Goal: Information Seeking & Learning: Learn about a topic

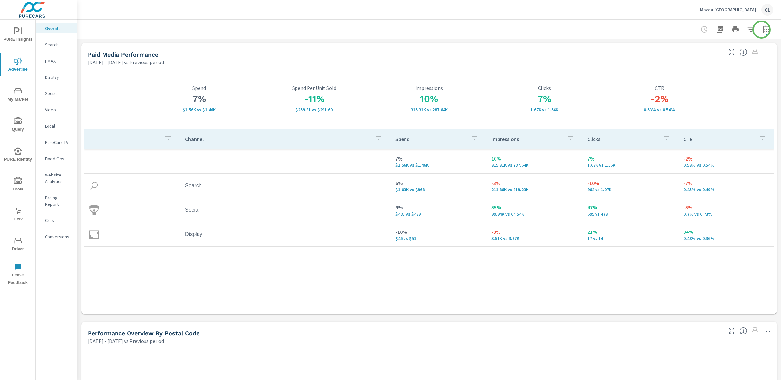
click at [765, 29] on icon "button" at bounding box center [767, 30] width 4 height 3
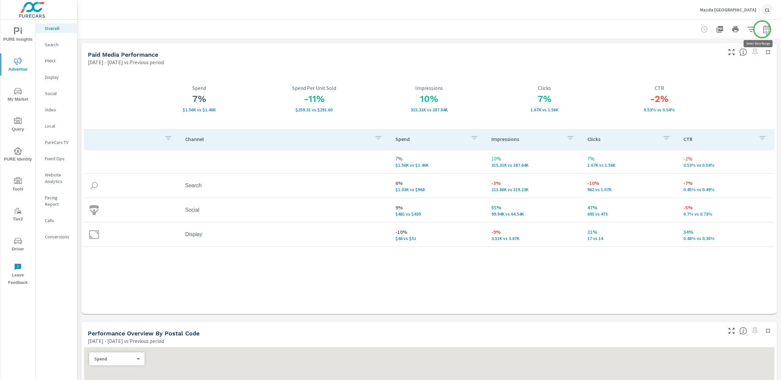
select select "Previous period"
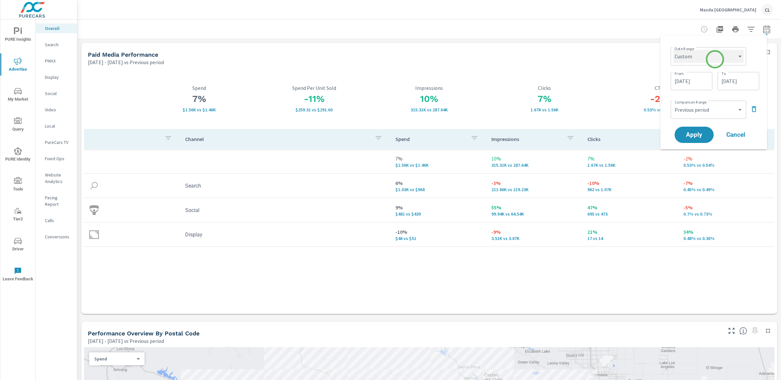
click at [715, 59] on select "Custom Yesterday Last week Last 7 days Last 14 days Last 30 days Last 45 days L…" at bounding box center [709, 56] width 70 height 13
select select "Month to date"
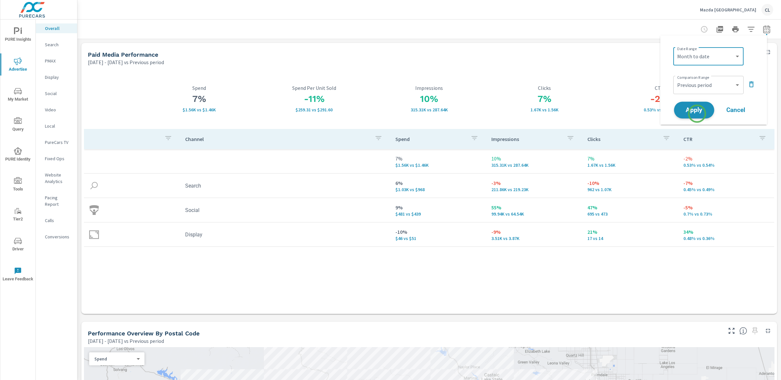
click at [697, 112] on span "Apply" at bounding box center [694, 110] width 27 height 6
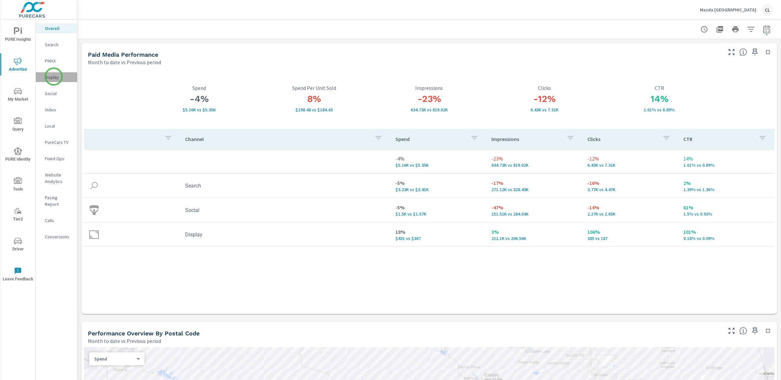
click at [54, 77] on p "Display" at bounding box center [58, 77] width 27 height 7
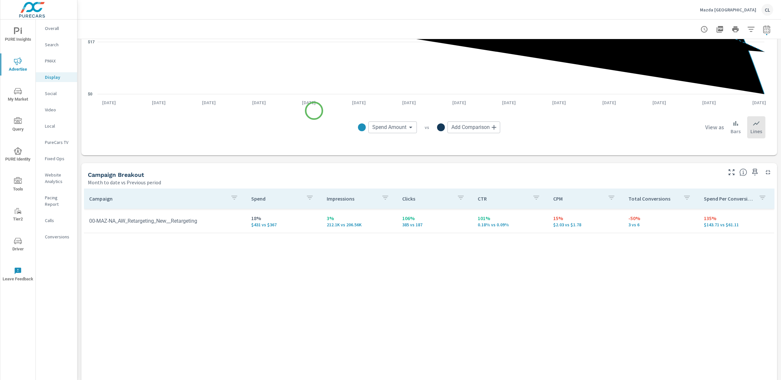
scroll to position [160, 0]
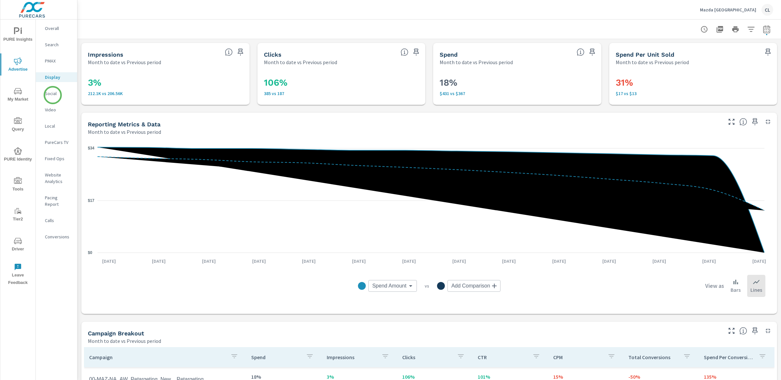
click at [53, 93] on p "Social" at bounding box center [58, 93] width 27 height 7
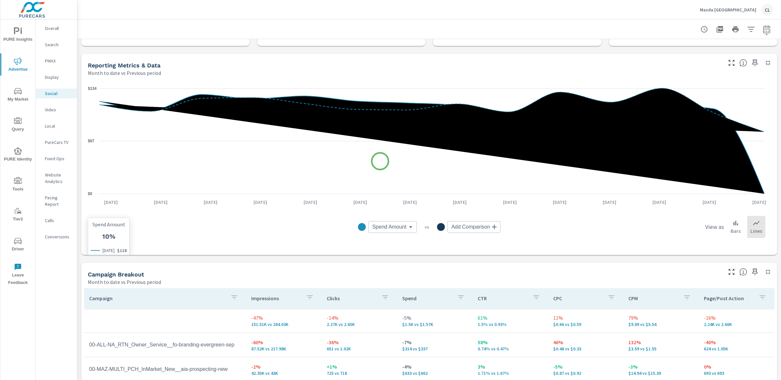
scroll to position [217, 0]
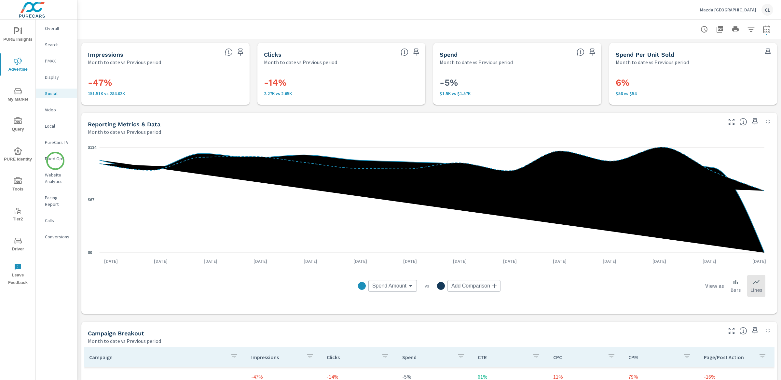
click at [55, 161] on p "Fixed Ops" at bounding box center [58, 158] width 27 height 7
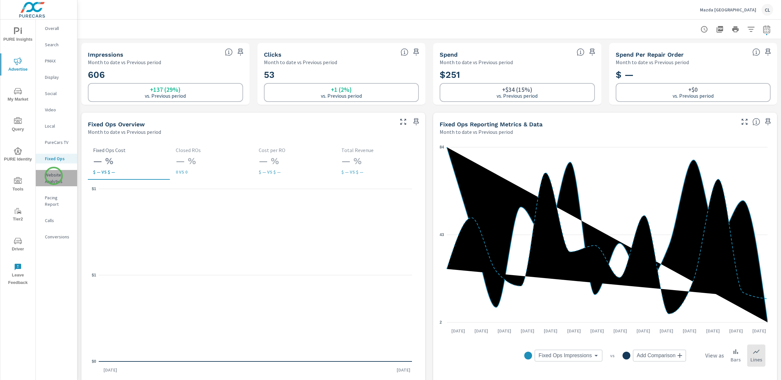
click at [54, 176] on p "Website Analytics" at bounding box center [58, 178] width 27 height 13
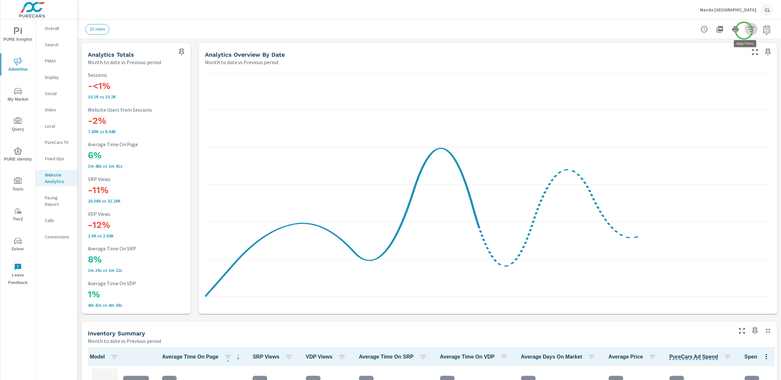
click at [748, 31] on icon "button" at bounding box center [752, 29] width 8 height 8
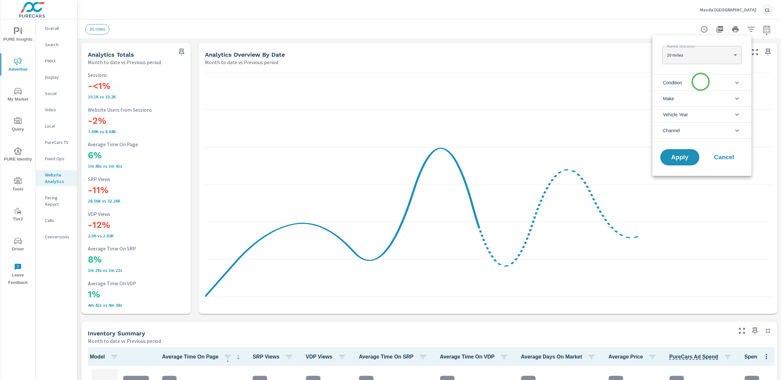
click at [701, 82] on li "Condition" at bounding box center [702, 83] width 99 height 16
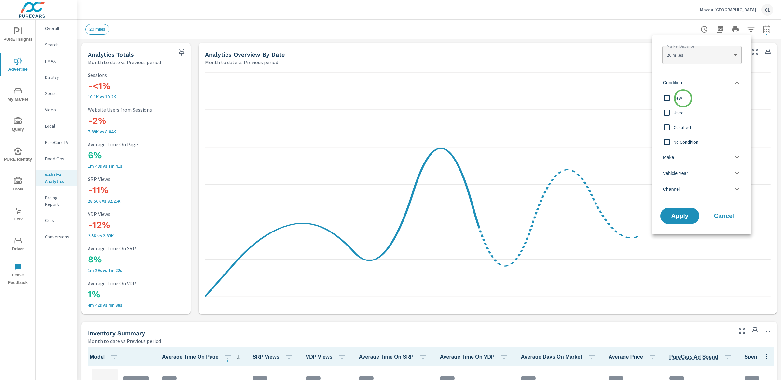
click at [683, 98] on span "New" at bounding box center [709, 98] width 71 height 8
click at [684, 161] on li "Make" at bounding box center [702, 157] width 99 height 16
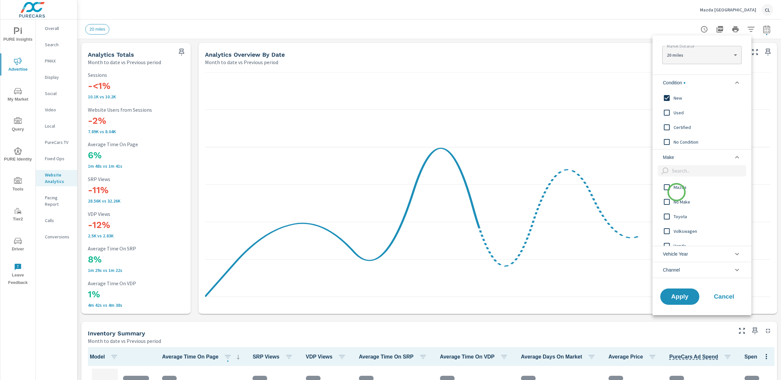
click at [678, 188] on span "Mazda" at bounding box center [709, 187] width 71 height 8
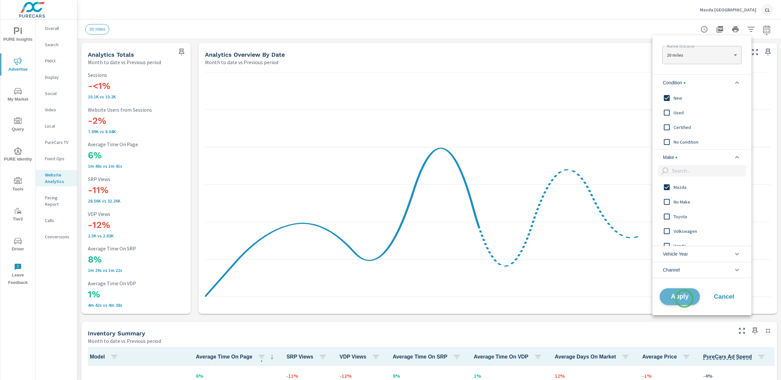
click at [685, 299] on span "Apply" at bounding box center [680, 296] width 27 height 6
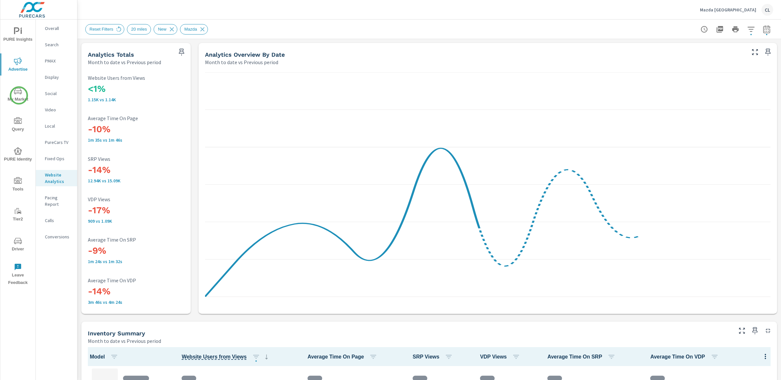
click at [18, 95] on icon "nav menu" at bounding box center [18, 91] width 8 height 8
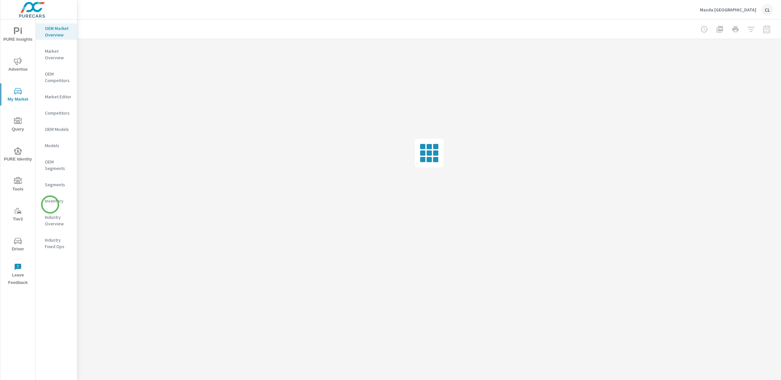
click at [50, 201] on p "Inventory" at bounding box center [58, 201] width 27 height 7
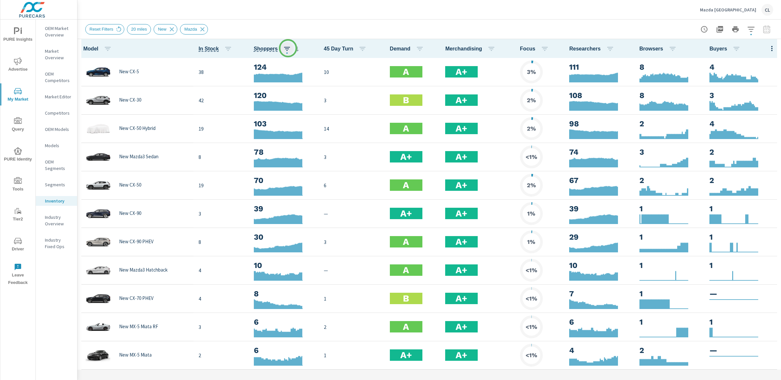
click at [289, 47] on icon "button" at bounding box center [287, 49] width 8 height 8
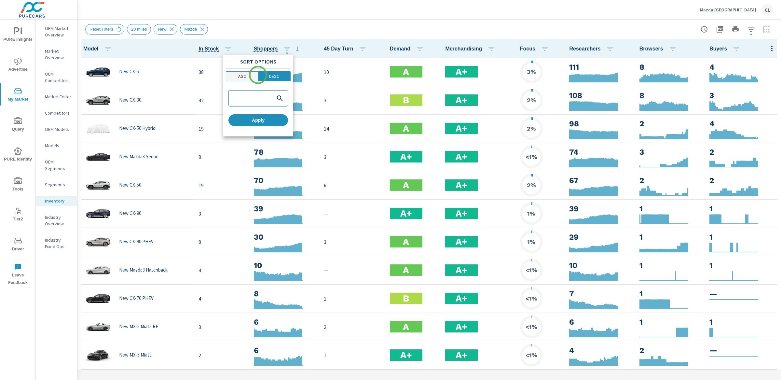
click at [256, 76] on button "ASC" at bounding box center [242, 76] width 33 height 10
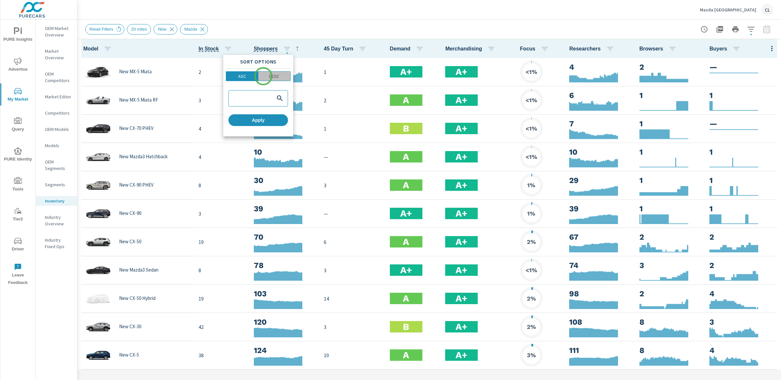
click at [263, 76] on span "DESC" at bounding box center [274, 76] width 28 height 7
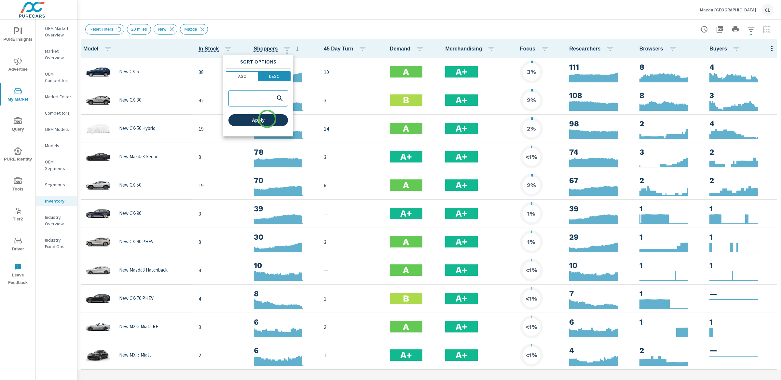
click at [267, 121] on span "Apply" at bounding box center [258, 120] width 54 height 6
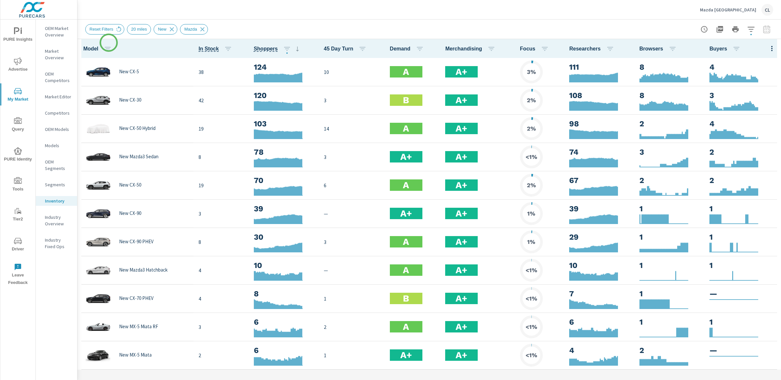
click at [45, 27] on p "OEM Market Overview" at bounding box center [58, 31] width 27 height 13
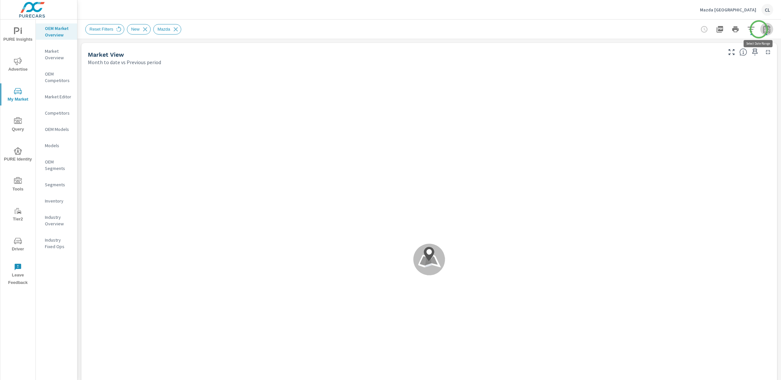
click at [765, 29] on icon "button" at bounding box center [767, 30] width 4 height 3
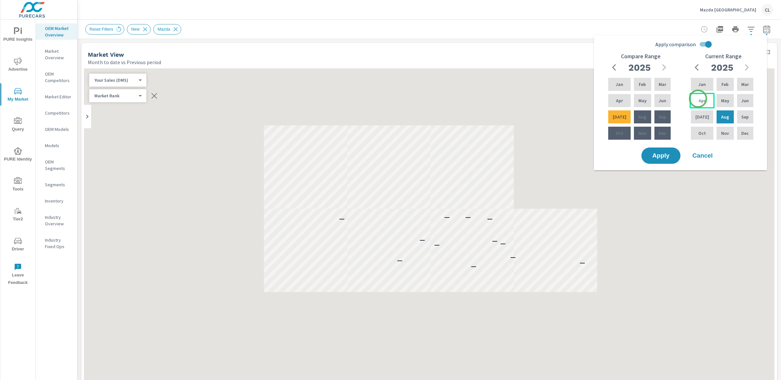
click at [700, 98] on p "Apr" at bounding box center [702, 100] width 7 height 7
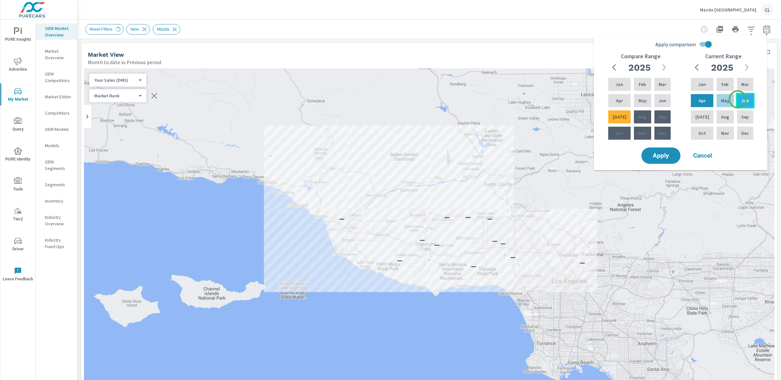
click at [742, 98] on p "Jun" at bounding box center [745, 100] width 7 height 7
click at [621, 88] on div "Jan" at bounding box center [619, 85] width 25 height 16
click at [656, 86] on div "Mar" at bounding box center [663, 85] width 19 height 16
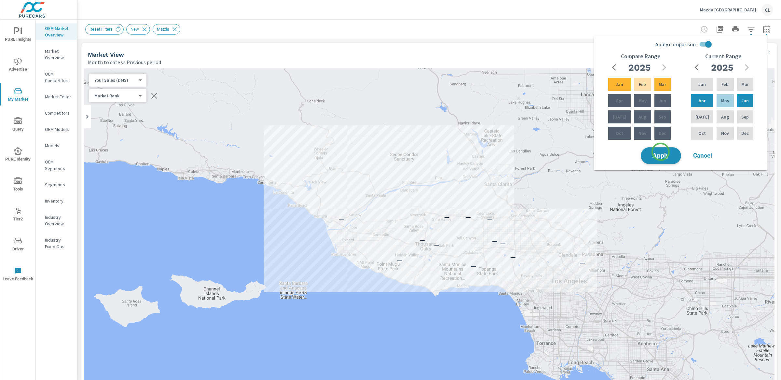
click at [661, 153] on span "Apply" at bounding box center [661, 156] width 27 height 6
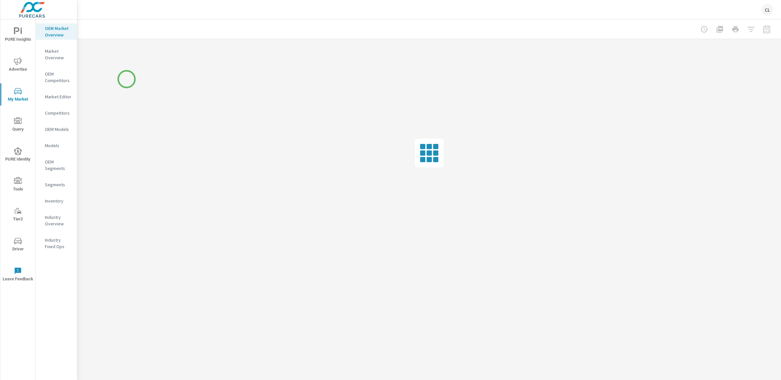
click at [127, 79] on div at bounding box center [429, 153] width 704 height 228
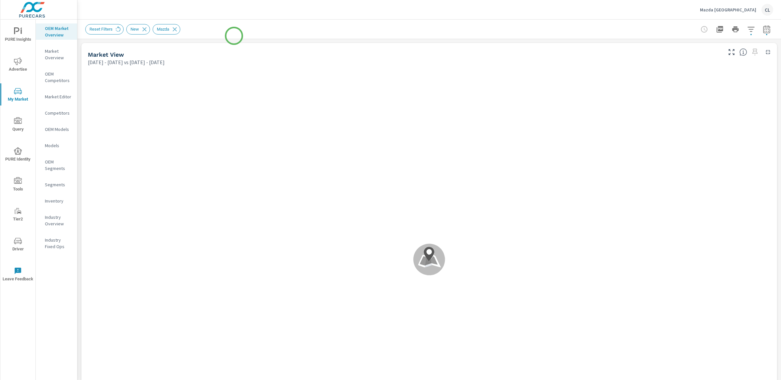
scroll to position [0, 0]
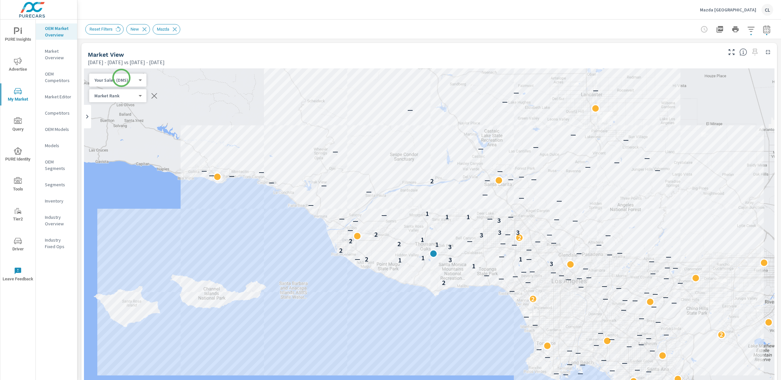
click at [121, 78] on body "PURE Insights Advertise My Market Query PURE Identity Tools Tier2 Driver Leave …" at bounding box center [390, 190] width 781 height 380
click at [124, 88] on li "Total Market Sales" at bounding box center [120, 90] width 63 height 10
click at [748, 29] on icon "button" at bounding box center [751, 29] width 7 height 5
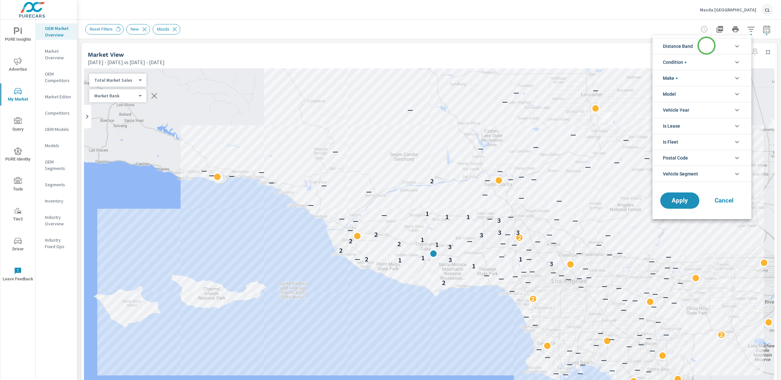
click at [706, 46] on li "Distance Band" at bounding box center [702, 46] width 99 height 16
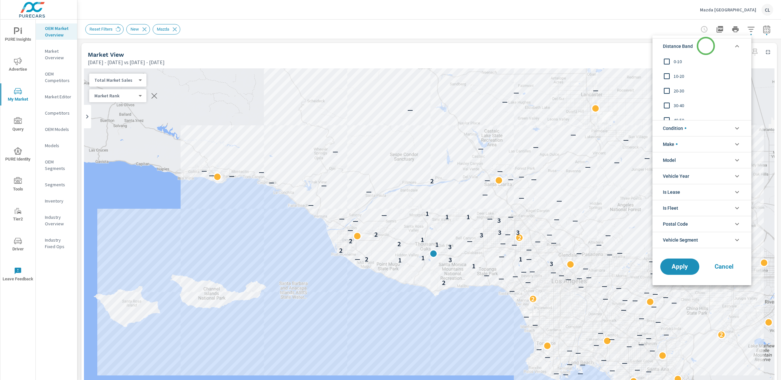
click at [706, 46] on li "Distance Band" at bounding box center [702, 46] width 99 height 16
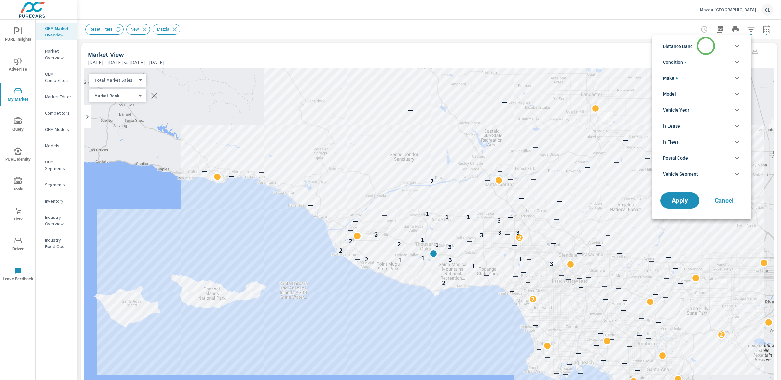
click at [706, 46] on li "Distance Band" at bounding box center [702, 46] width 99 height 16
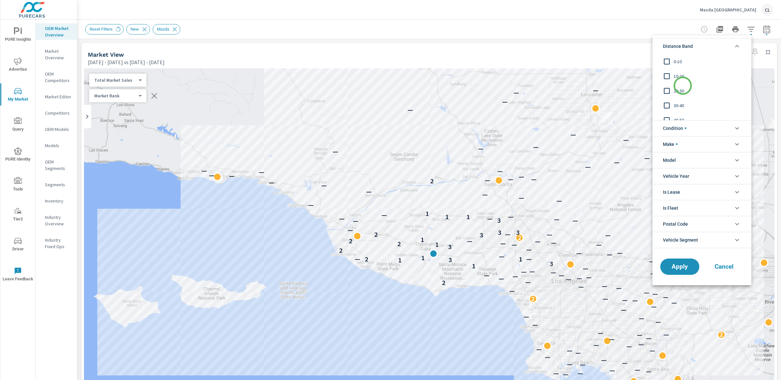
click at [683, 86] on div "20-30" at bounding box center [702, 90] width 98 height 15
click at [680, 71] on div "10-20" at bounding box center [702, 76] width 98 height 15
click at [679, 60] on span "0-10" at bounding box center [709, 62] width 71 height 8
click at [683, 264] on span "Apply" at bounding box center [680, 266] width 27 height 6
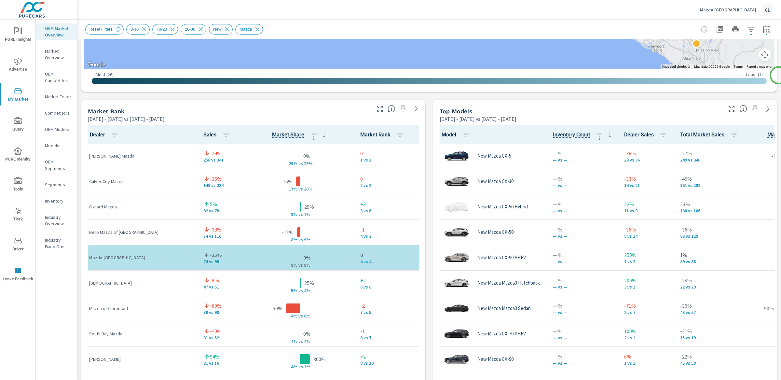
scroll to position [362, 0]
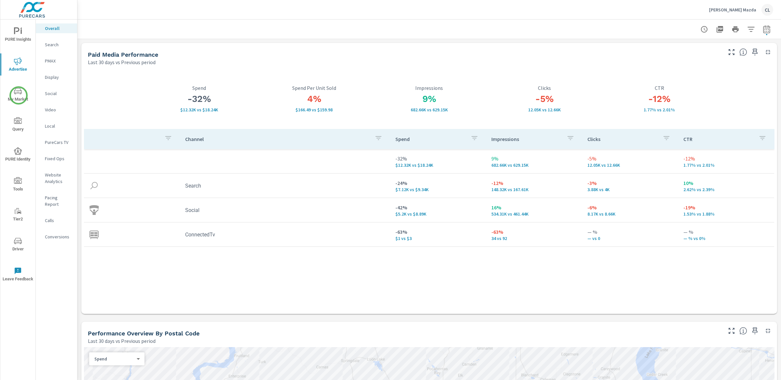
click at [18, 95] on icon "nav menu" at bounding box center [18, 91] width 8 height 8
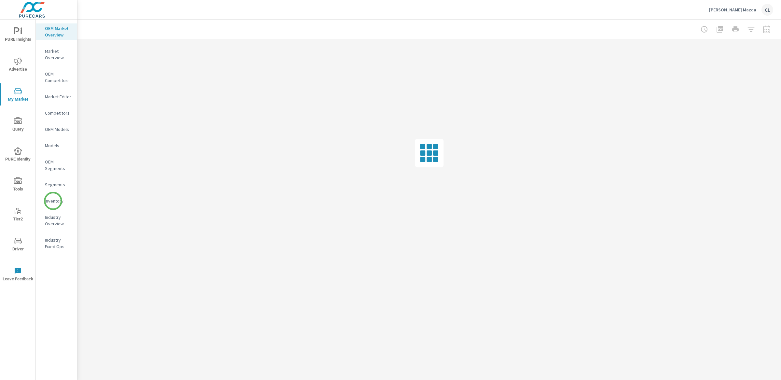
click at [53, 202] on p "Inventory" at bounding box center [58, 201] width 27 height 7
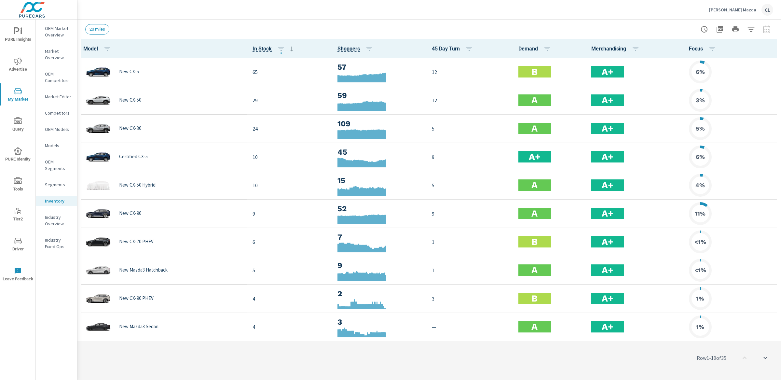
scroll to position [0, 0]
click at [768, 48] on icon "button" at bounding box center [772, 49] width 8 height 8
click at [734, 85] on span "Audience" at bounding box center [751, 87] width 41 height 7
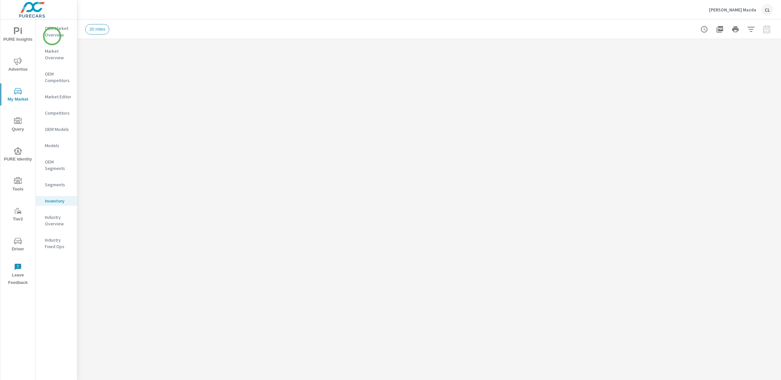
click at [53, 35] on p "OEM Market Overview" at bounding box center [58, 31] width 27 height 13
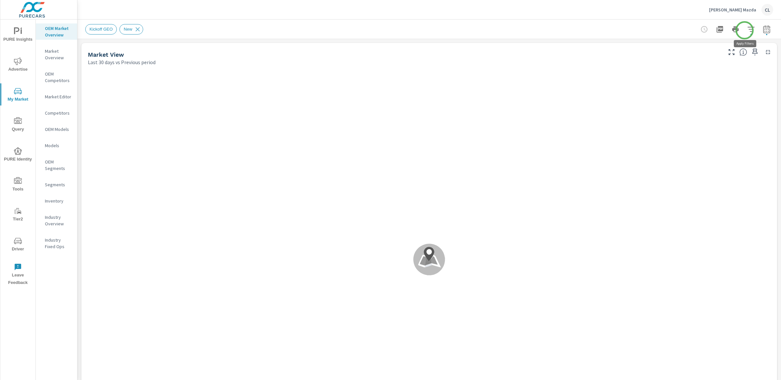
click at [748, 30] on icon "button" at bounding box center [752, 29] width 8 height 8
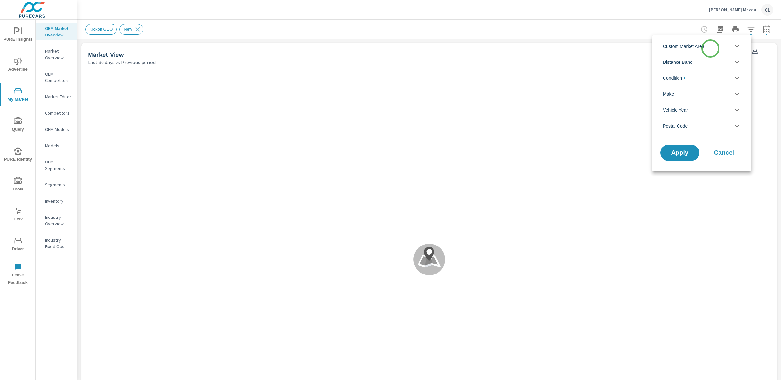
scroll to position [0, 0]
click at [711, 49] on li "Custom Market Area" at bounding box center [702, 46] width 99 height 16
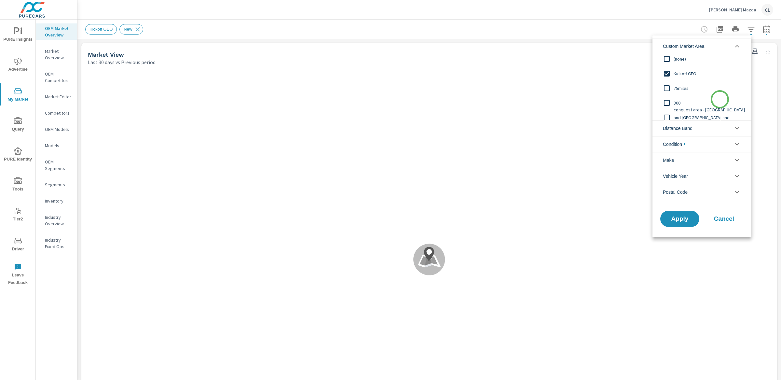
scroll to position [0, 0]
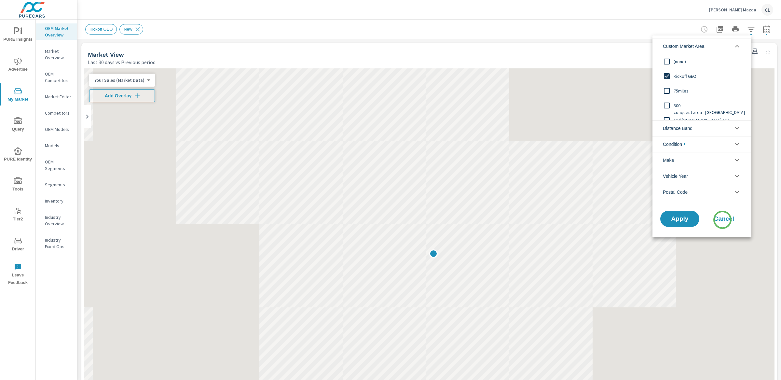
click at [723, 220] on span "Cancel" at bounding box center [724, 219] width 26 height 6
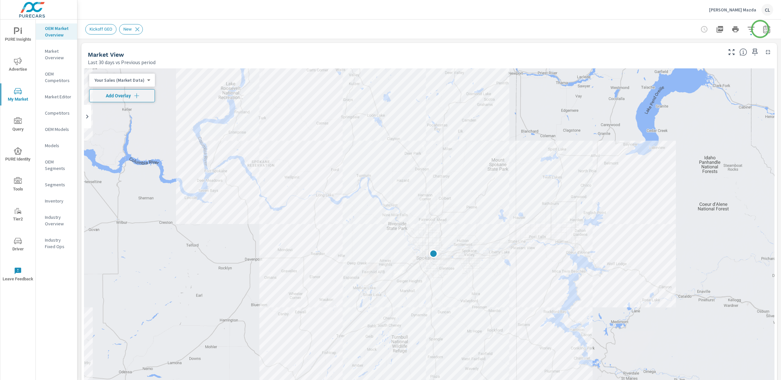
click at [763, 28] on icon "button" at bounding box center [767, 29] width 8 height 8
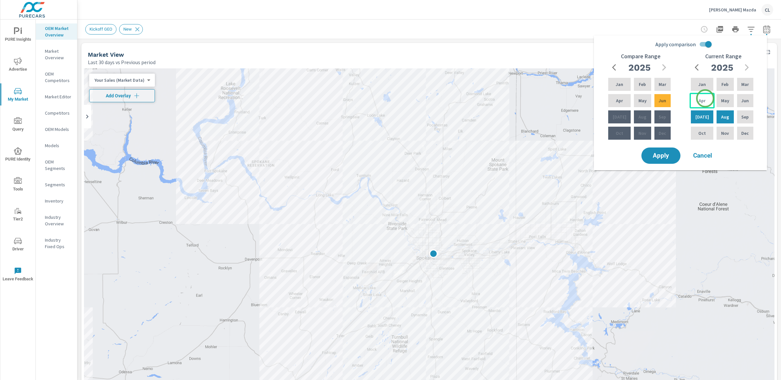
click at [705, 99] on div "Apr" at bounding box center [702, 101] width 25 height 16
click at [742, 100] on p "Jun" at bounding box center [745, 100] width 7 height 7
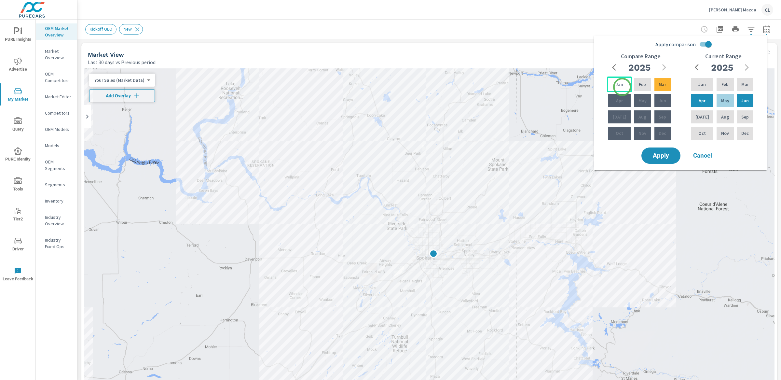
click at [623, 87] on div "Jan" at bounding box center [619, 85] width 25 height 16
click at [661, 85] on p "Mar" at bounding box center [662, 84] width 7 height 7
click at [662, 157] on span "Apply" at bounding box center [661, 156] width 27 height 6
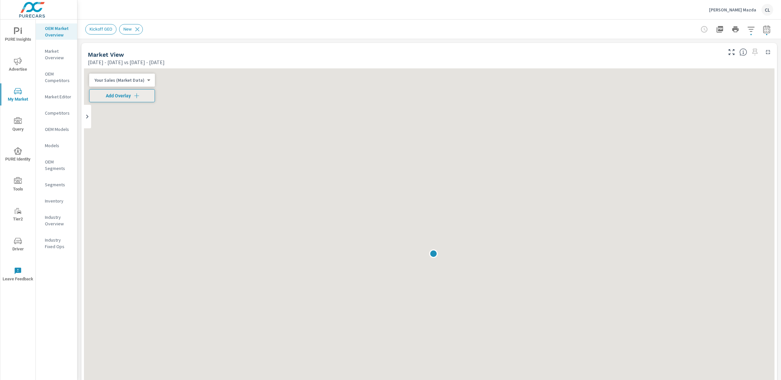
scroll to position [0, 0]
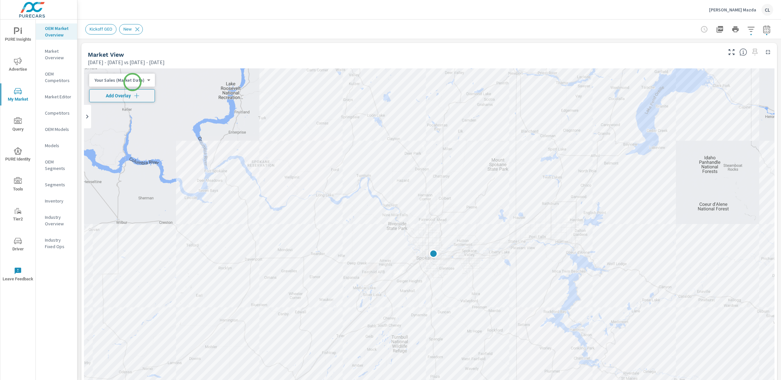
click at [132, 81] on body "PURE Insights Advertise My Market Query PURE Identity Tools Tier2 Driver Leave …" at bounding box center [390, 190] width 781 height 380
click at [131, 101] on li "Total Market Sales" at bounding box center [120, 101] width 63 height 10
click at [132, 94] on icon "button" at bounding box center [132, 95] width 7 height 7
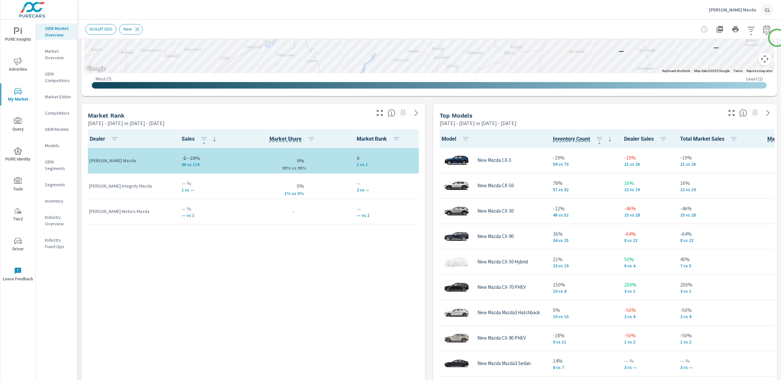
scroll to position [375, 0]
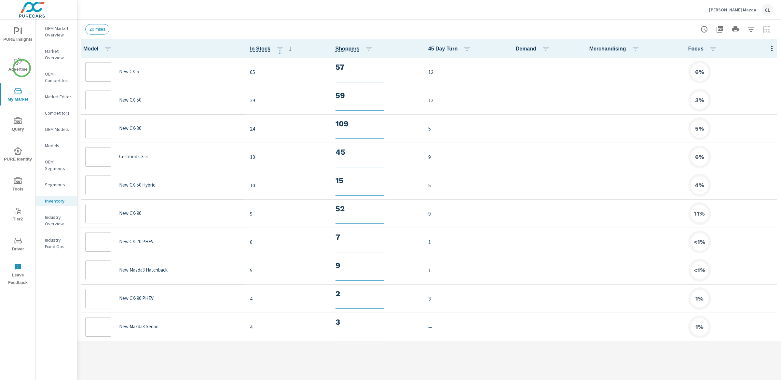
click at [21, 68] on span "Advertise" at bounding box center [17, 65] width 31 height 16
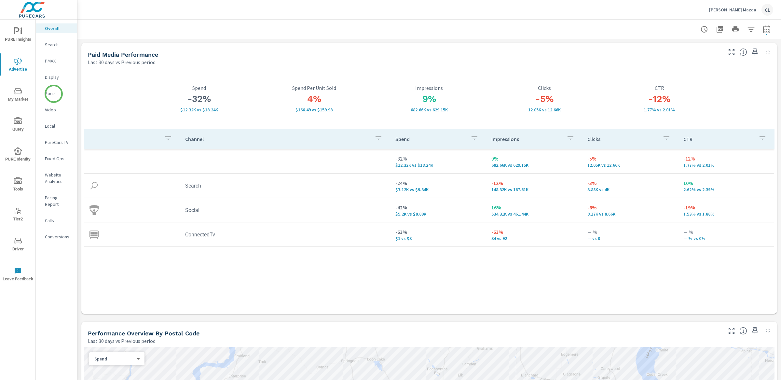
click at [53, 93] on p "Social" at bounding box center [58, 93] width 27 height 7
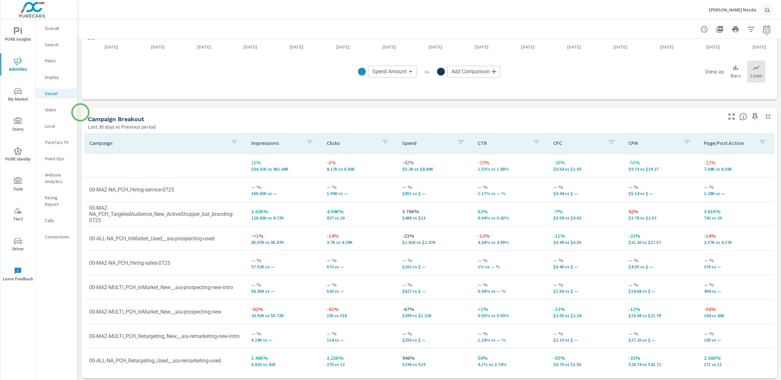
scroll to position [217, 0]
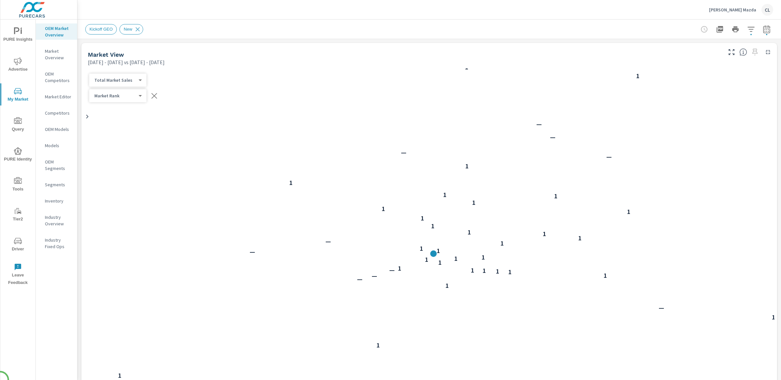
scroll to position [0, 0]
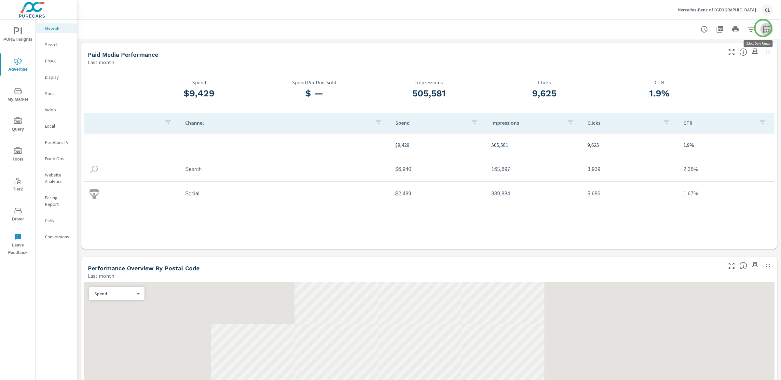
click at [764, 28] on icon "button" at bounding box center [767, 29] width 8 height 8
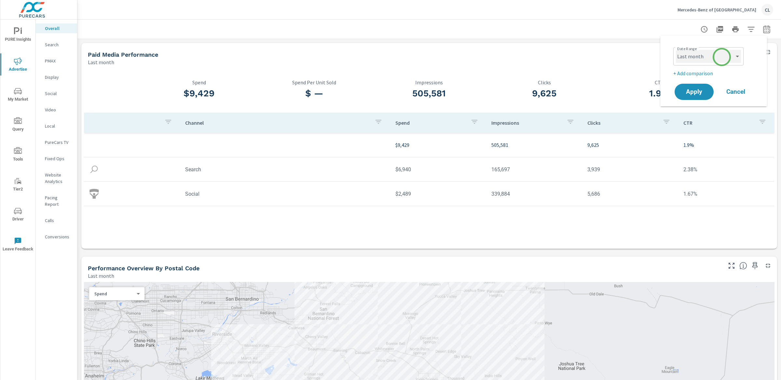
click at [722, 57] on select "Custom [DATE] Last week Last 7 days Last 14 days Last 30 days Last 45 days Last…" at bounding box center [708, 56] width 65 height 13
select select "Month to date"
click at [705, 72] on p "+ Add comparison" at bounding box center [715, 73] width 83 height 8
select select "Previous period"
click at [697, 107] on span "Apply" at bounding box center [694, 110] width 27 height 6
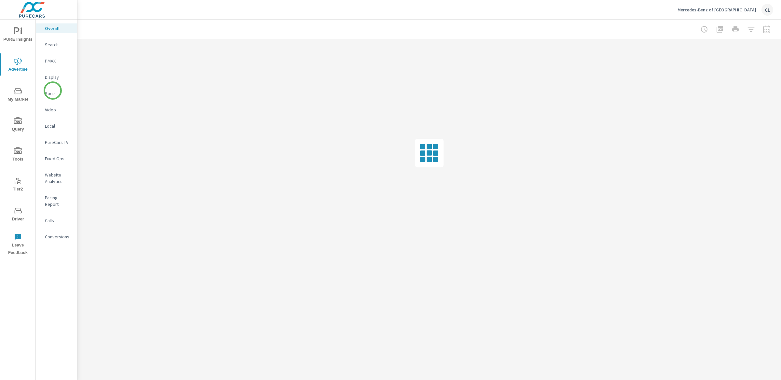
click at [53, 91] on p "Social" at bounding box center [58, 93] width 27 height 7
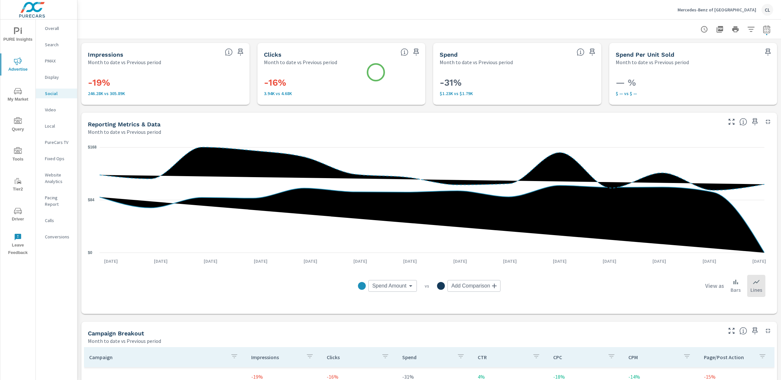
scroll to position [217, 0]
click at [54, 158] on p "Fixed Ops" at bounding box center [58, 158] width 27 height 7
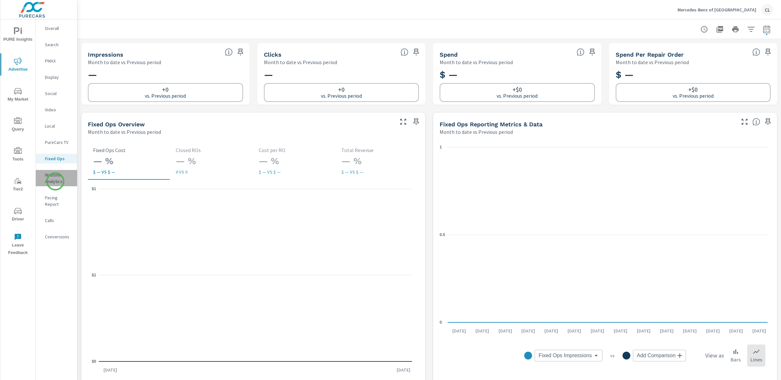
click at [55, 181] on p "Website Analytics" at bounding box center [58, 178] width 27 height 13
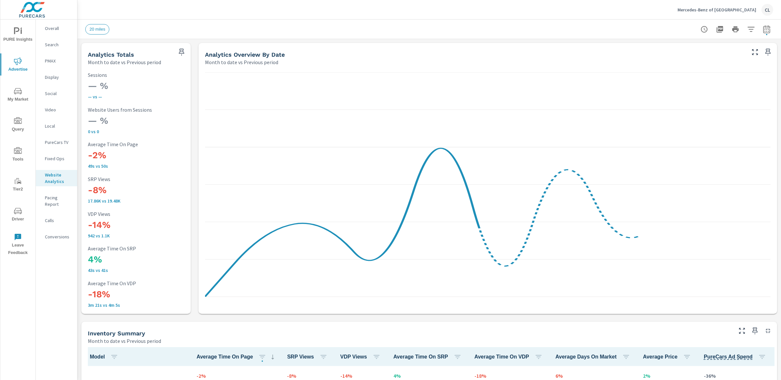
scroll to position [0, 0]
click at [748, 27] on icon "button" at bounding box center [751, 29] width 7 height 5
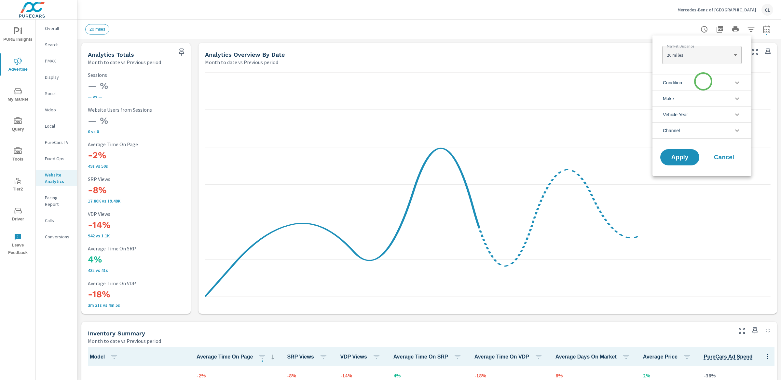
click at [704, 82] on li "Condition" at bounding box center [702, 83] width 99 height 16
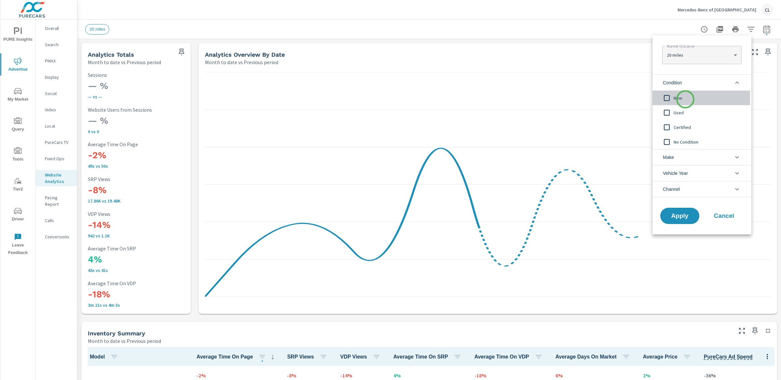
click at [686, 99] on span "New" at bounding box center [709, 98] width 71 height 8
click at [680, 155] on li "Make" at bounding box center [702, 157] width 99 height 16
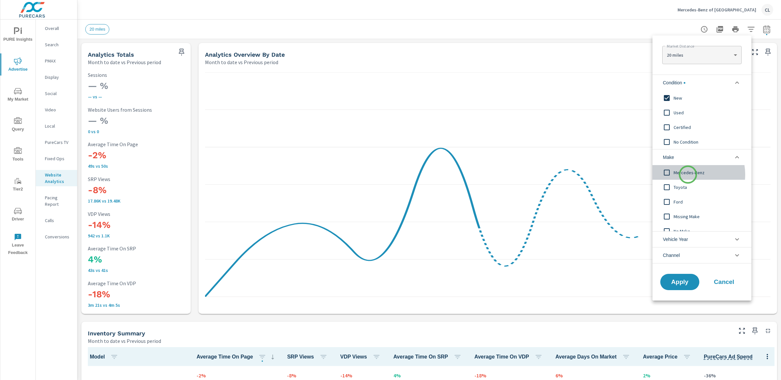
click at [688, 175] on span "Mercedes-Benz" at bounding box center [709, 173] width 71 height 8
click at [684, 279] on span "Apply" at bounding box center [680, 282] width 27 height 6
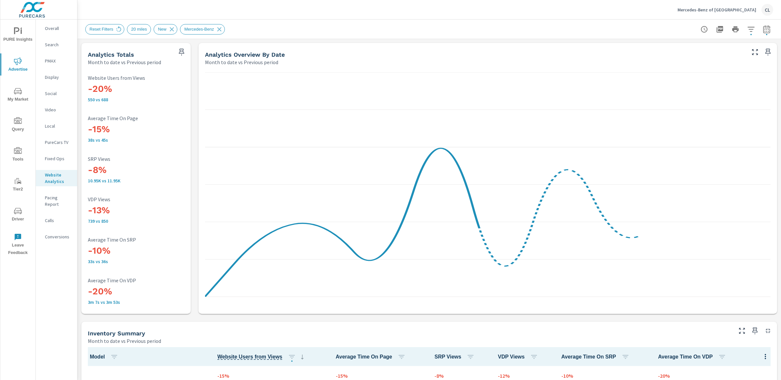
scroll to position [0, 0]
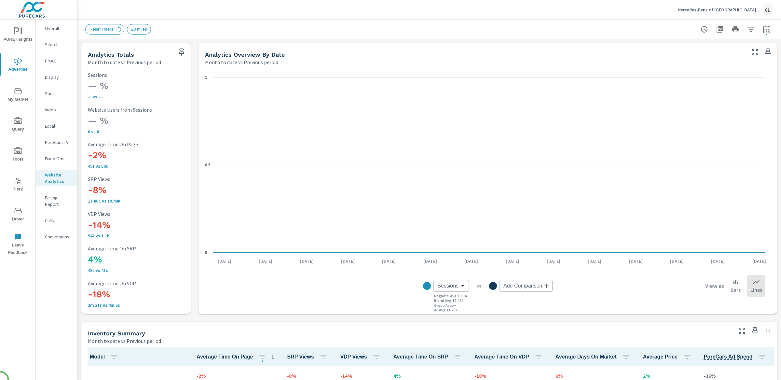
scroll to position [0, 0]
click at [13, 94] on span "My Market" at bounding box center [17, 95] width 31 height 16
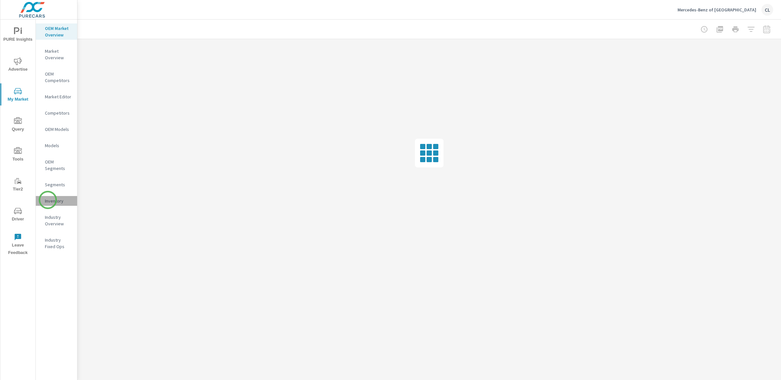
click at [48, 200] on p "Inventory" at bounding box center [58, 201] width 27 height 7
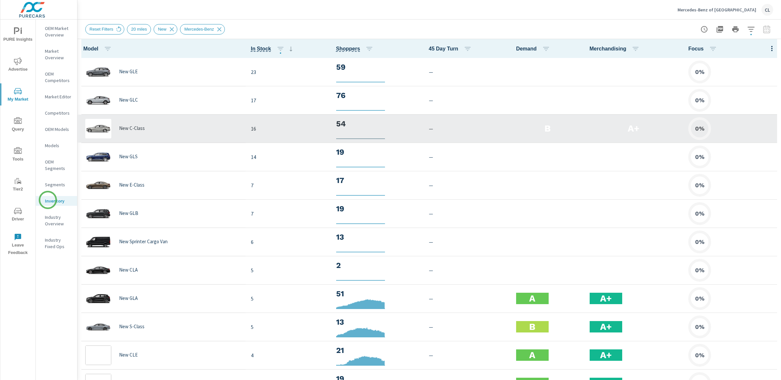
scroll to position [0, 0]
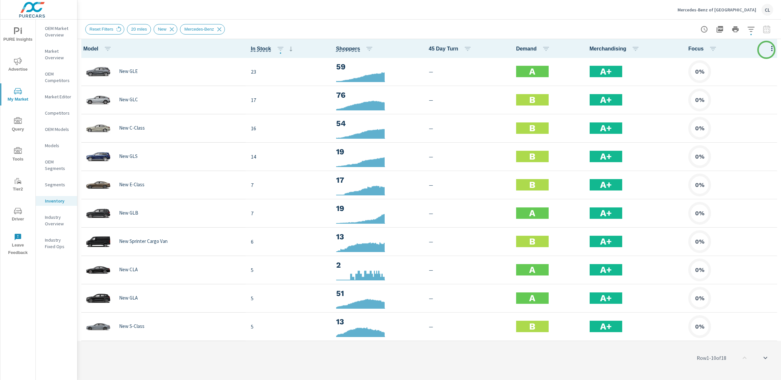
click at [768, 49] on icon "button" at bounding box center [772, 49] width 8 height 8
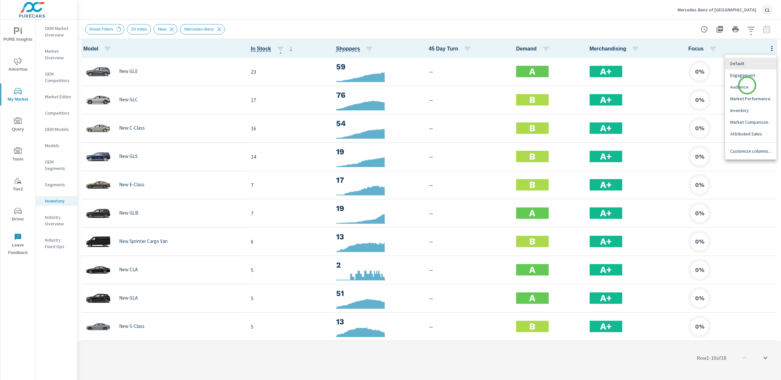
click at [747, 88] on span "Audience" at bounding box center [751, 87] width 41 height 7
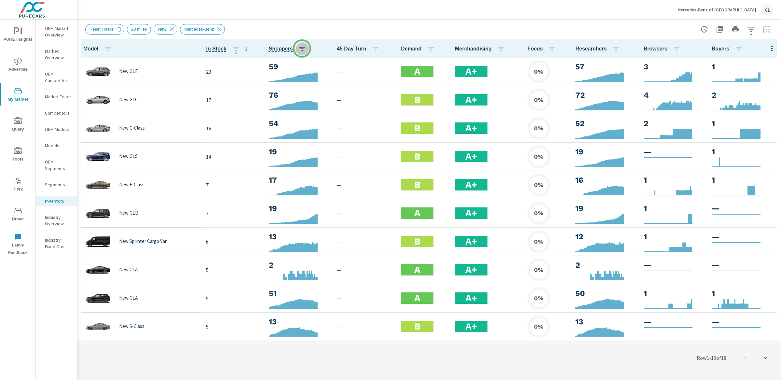
click at [302, 49] on icon "button" at bounding box center [303, 49] width 8 height 8
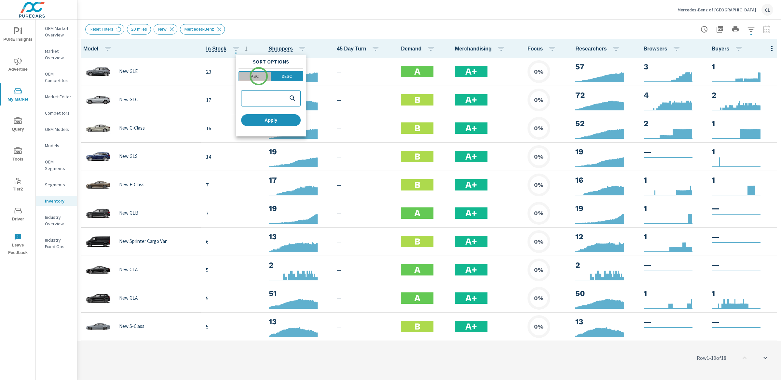
click at [259, 76] on span "ASC" at bounding box center [255, 76] width 28 height 7
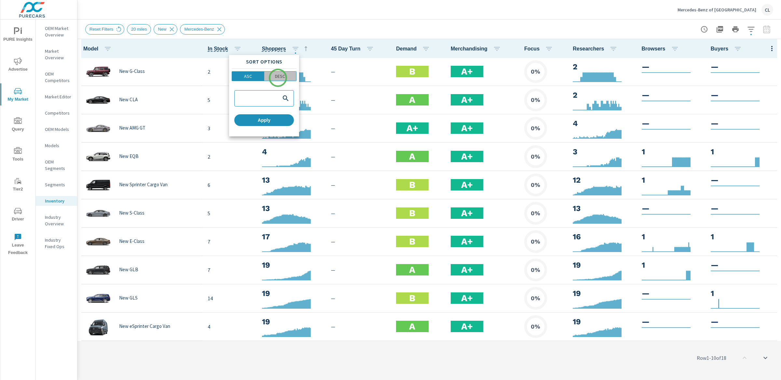
click at [278, 78] on p "DESC" at bounding box center [280, 76] width 10 height 7
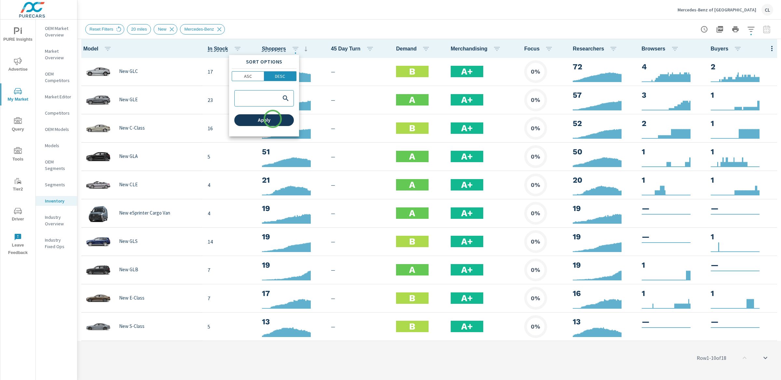
click at [273, 121] on span "Apply" at bounding box center [264, 120] width 54 height 6
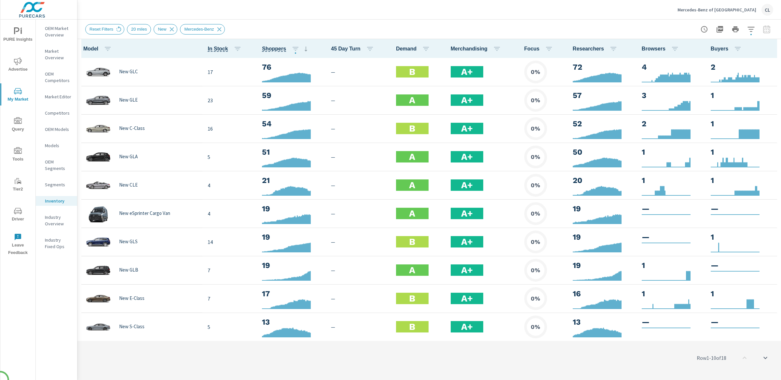
scroll to position [0, 0]
click at [54, 35] on p "OEM Market Overview" at bounding box center [58, 31] width 27 height 13
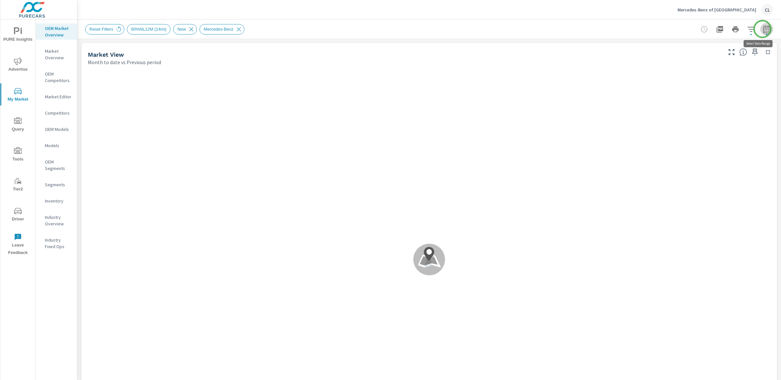
click at [765, 29] on icon "button" at bounding box center [767, 30] width 4 height 3
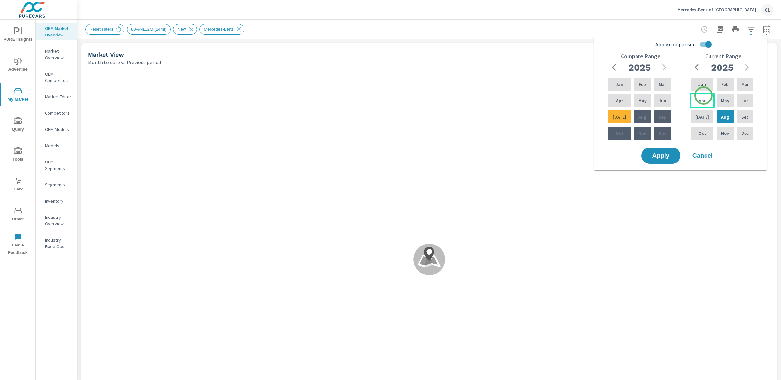
click at [704, 96] on div "Apr" at bounding box center [702, 101] width 25 height 16
click at [746, 98] on p "Jun" at bounding box center [745, 100] width 7 height 7
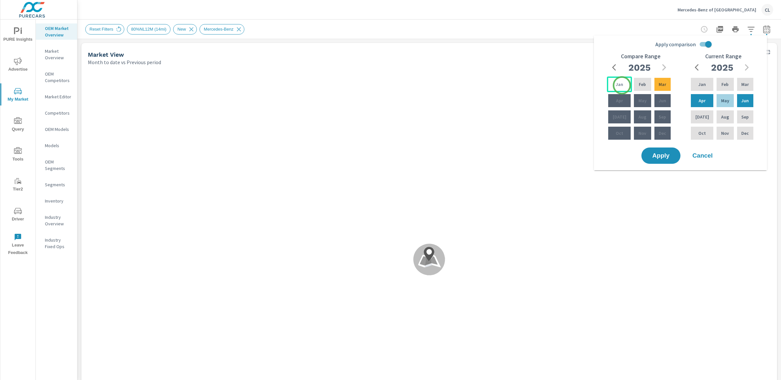
click at [621, 85] on div "Jan" at bounding box center [619, 85] width 25 height 16
click at [661, 87] on p "Mar" at bounding box center [662, 84] width 7 height 7
click at [667, 154] on span "Apply" at bounding box center [661, 156] width 27 height 6
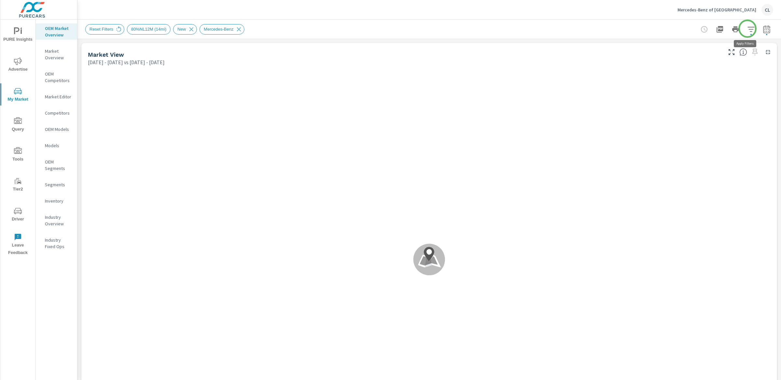
click at [748, 29] on icon "button" at bounding box center [752, 29] width 8 height 8
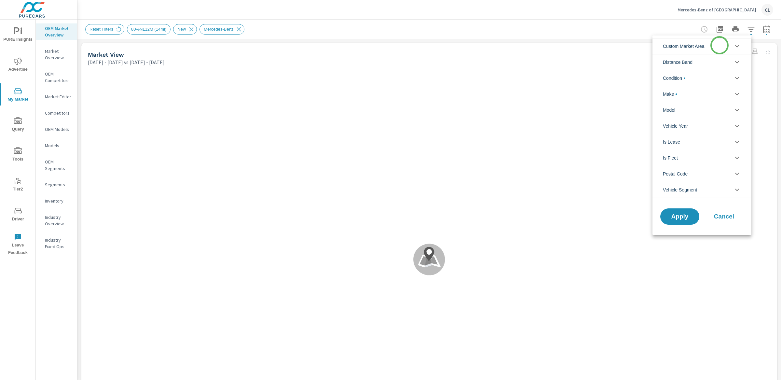
click at [720, 45] on li "Custom Market Area" at bounding box center [702, 46] width 99 height 16
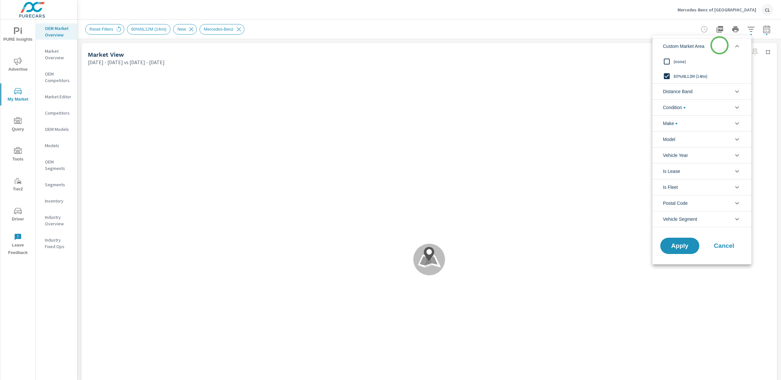
scroll to position [0, 0]
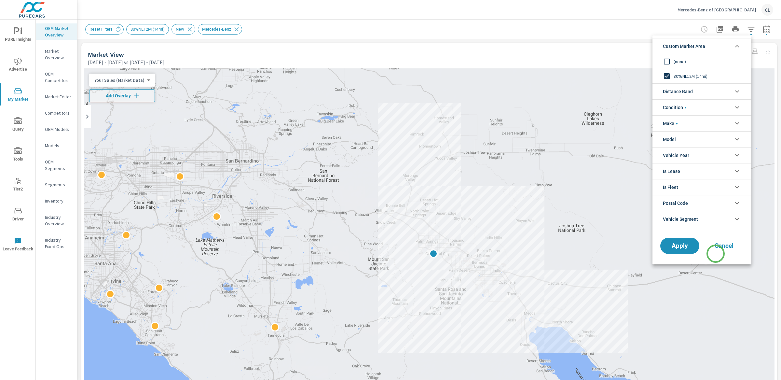
click at [724, 248] on span "Cancel" at bounding box center [724, 246] width 26 height 6
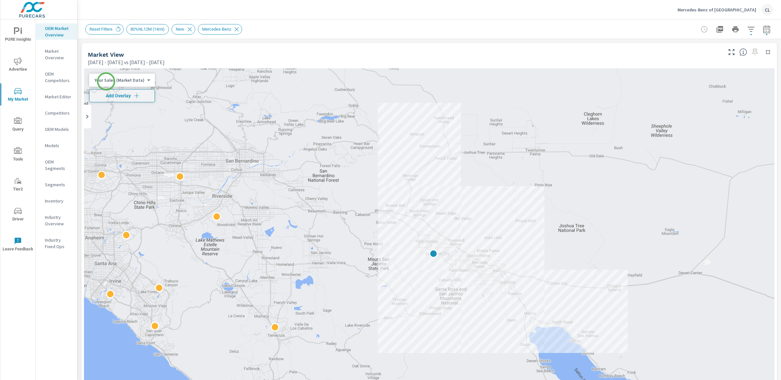
click at [107, 81] on body "PURE Insights Advertise My Market Query Tools Tier2 Driver Leave Feedback OEM M…" at bounding box center [390, 190] width 781 height 380
click at [115, 97] on li "Total Market Sales" at bounding box center [120, 101] width 63 height 10
click at [115, 97] on span "Add Overlay" at bounding box center [117, 95] width 51 height 7
click at [748, 30] on icon "button" at bounding box center [752, 29] width 8 height 8
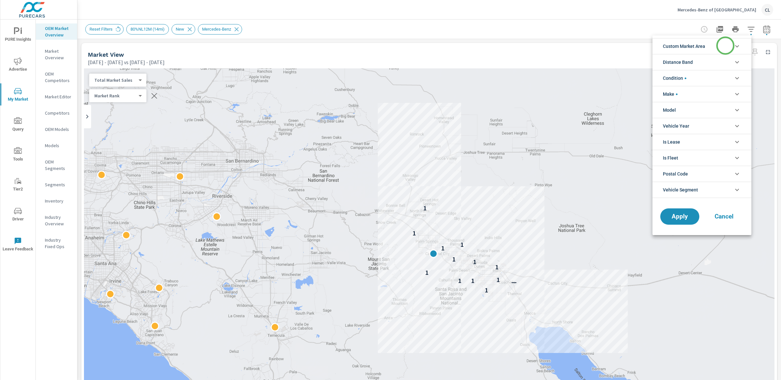
click at [724, 47] on li "Custom Market Area" at bounding box center [702, 46] width 99 height 16
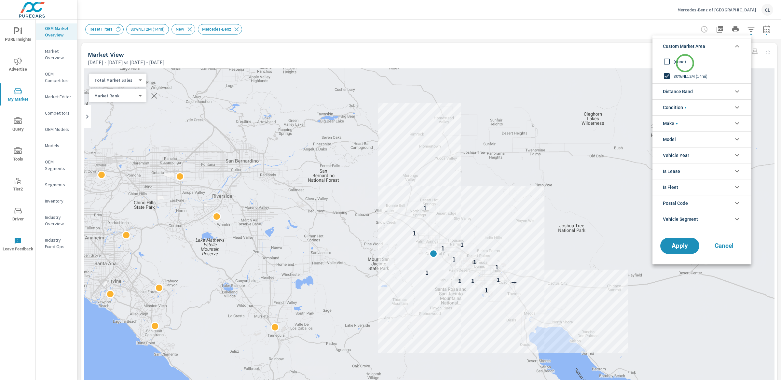
click at [683, 63] on span "(none)" at bounding box center [709, 62] width 71 height 8
click at [687, 91] on span "Distance Band" at bounding box center [678, 92] width 30 height 16
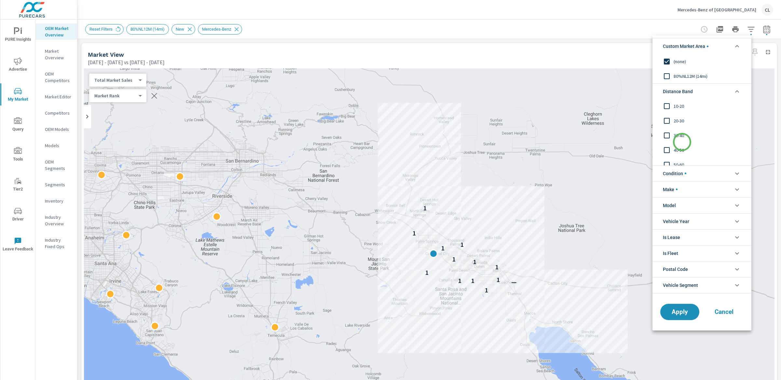
scroll to position [22, 0]
click at [676, 155] on span "50-60" at bounding box center [709, 158] width 71 height 8
click at [678, 143] on span "40-50" at bounding box center [709, 144] width 71 height 8
click at [673, 128] on input "filter options" at bounding box center [667, 129] width 14 height 14
click at [673, 120] on input "filter options" at bounding box center [667, 114] width 14 height 14
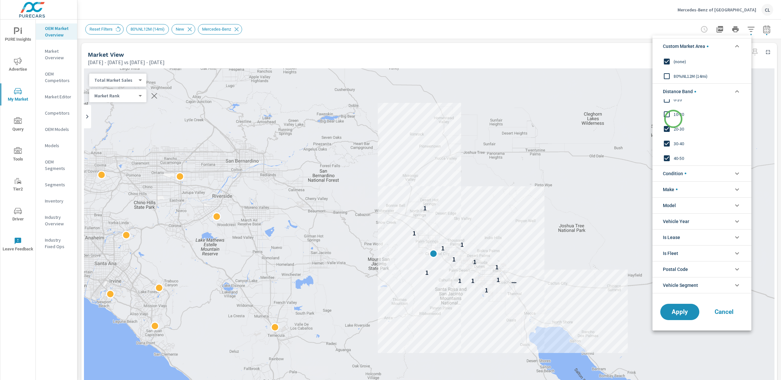
scroll to position [0, 0]
click at [675, 123] on span "10-20" at bounding box center [709, 122] width 71 height 8
click at [674, 106] on input "filter options" at bounding box center [667, 107] width 14 height 14
click at [685, 175] on span "Condition" at bounding box center [674, 174] width 23 height 16
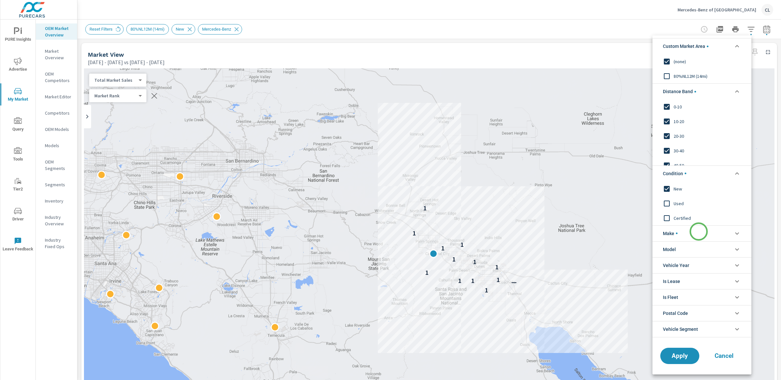
click at [699, 232] on li "Make" at bounding box center [702, 233] width 99 height 16
click at [680, 370] on span "Apply" at bounding box center [680, 370] width 27 height 6
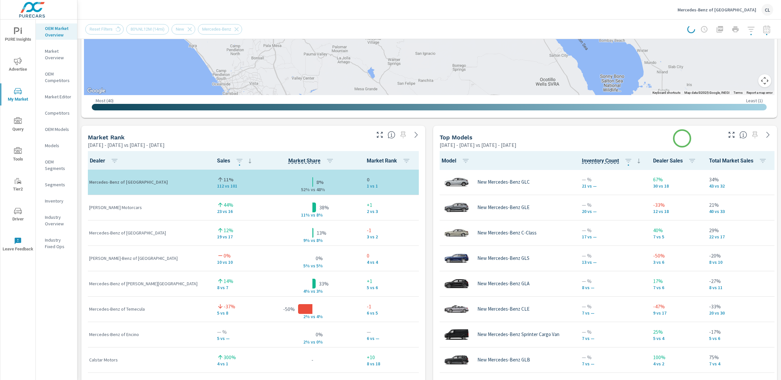
scroll to position [346, 0]
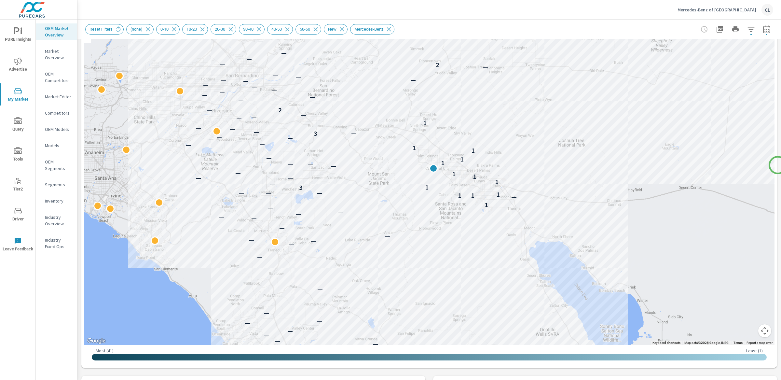
scroll to position [84, 0]
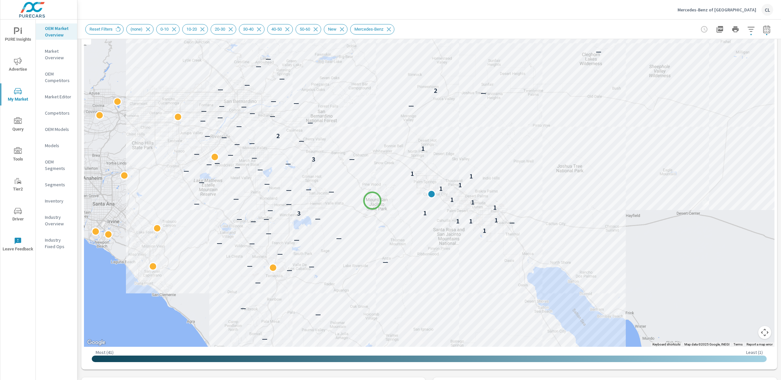
drag, startPoint x: 374, startPoint y: 176, endPoint x: 373, endPoint y: 201, distance: 24.8
click at [373, 201] on div "— — — — — — — — — — — — — — — — — — — — — — — — — 1 — — 1 1 1 — — — 3 1 — 1 — —…" at bounding box center [429, 166] width 691 height 362
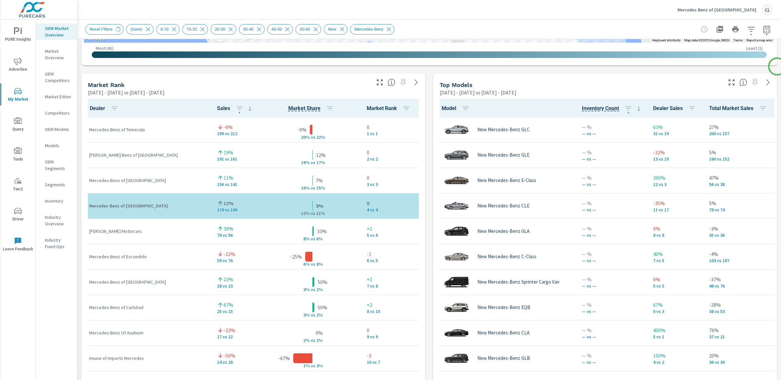
scroll to position [401, 0]
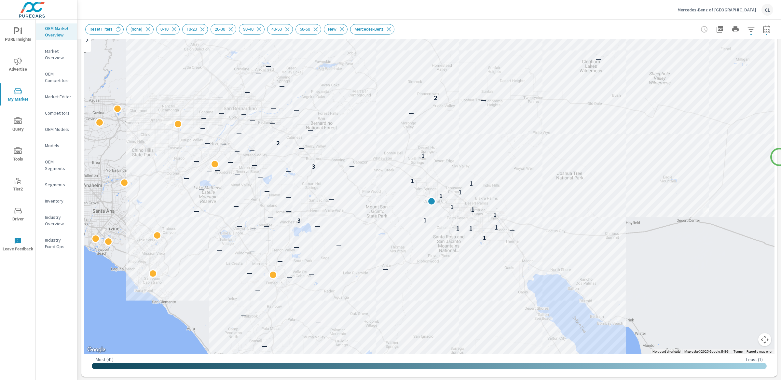
scroll to position [75, 0]
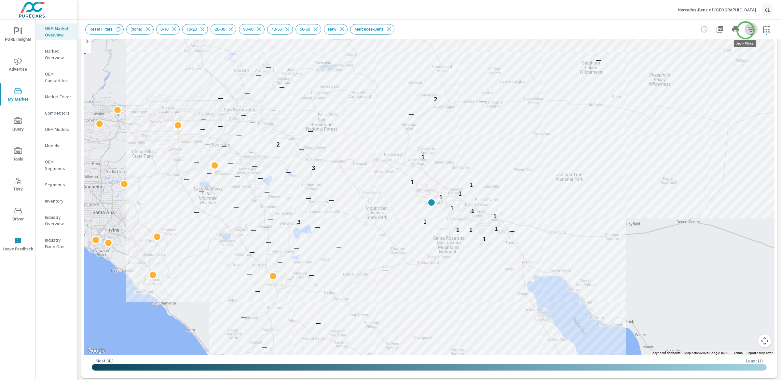
click at [748, 30] on icon "button" at bounding box center [752, 29] width 8 height 8
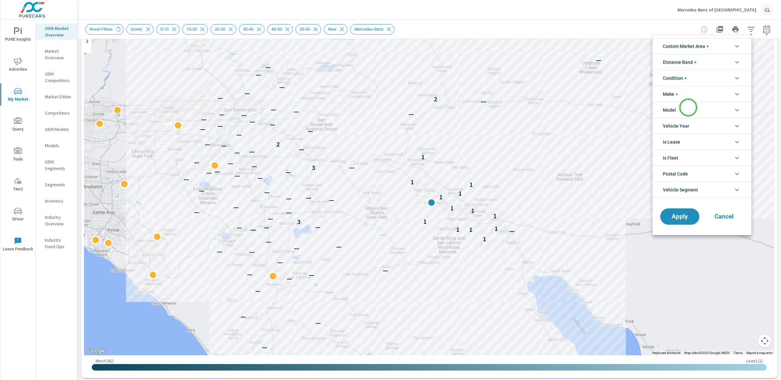
click at [689, 108] on li "Model" at bounding box center [702, 110] width 99 height 16
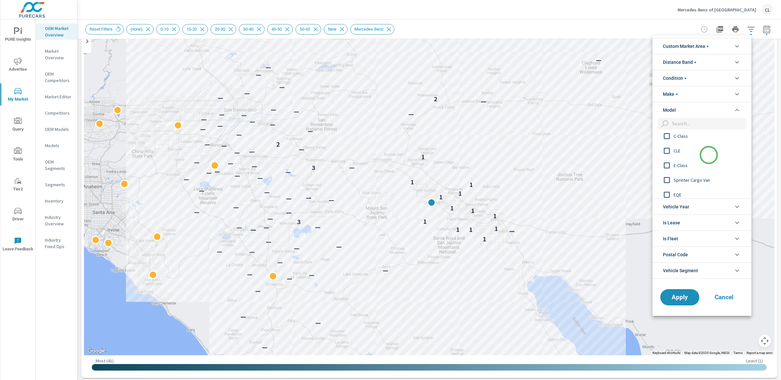
scroll to position [38, 0]
click at [697, 123] on input "filter options" at bounding box center [708, 123] width 77 height 11
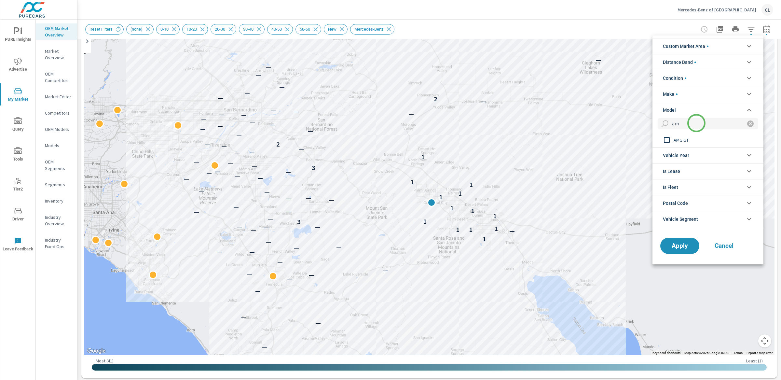
scroll to position [0, 0]
drag, startPoint x: 686, startPoint y: 125, endPoint x: 670, endPoint y: 124, distance: 16.0
click at [670, 124] on input "amg" at bounding box center [705, 123] width 71 height 11
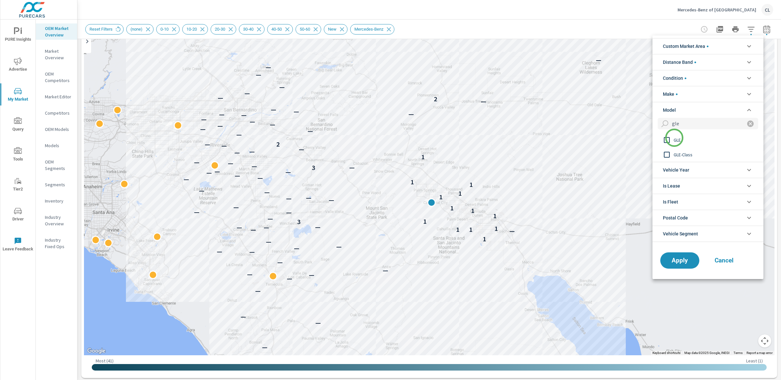
type input "gle"
click at [675, 139] on span "GLE" at bounding box center [709, 140] width 71 height 8
click at [684, 261] on span "Apply" at bounding box center [680, 261] width 27 height 6
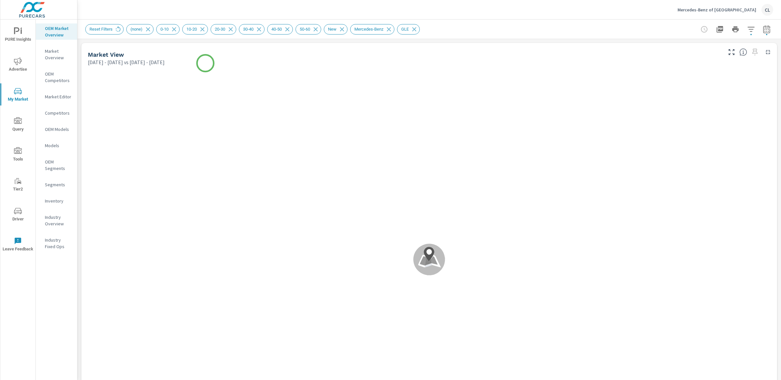
scroll to position [0, 0]
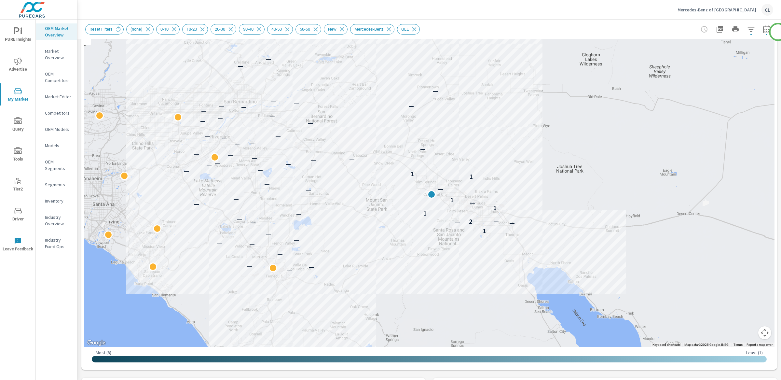
scroll to position [71, 0]
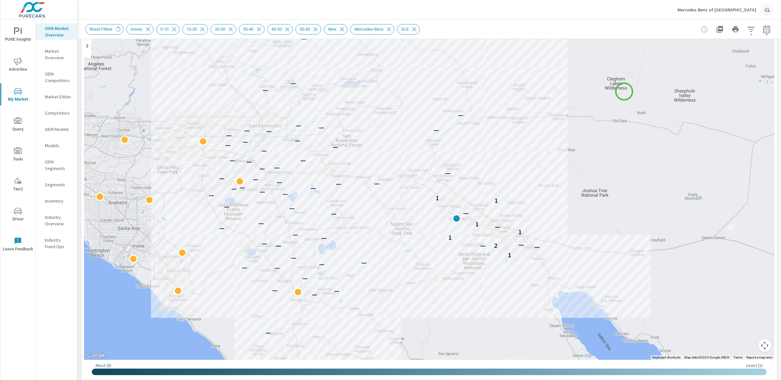
drag, startPoint x: 599, startPoint y: 80, endPoint x: 625, endPoint y: 91, distance: 28.3
click at [625, 91] on div "— — — — — — — — — — — — — — — — — — 1 — — — 2 — — — 1 — 1 — — 1 — — — — — 1 1 —…" at bounding box center [429, 179] width 691 height 362
click at [748, 28] on icon "button" at bounding box center [752, 29] width 8 height 8
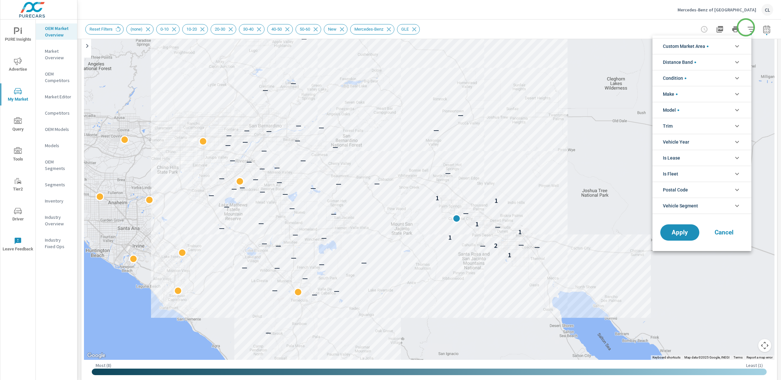
scroll to position [29, 0]
click at [708, 43] on span "Custom Market Area" at bounding box center [686, 46] width 46 height 16
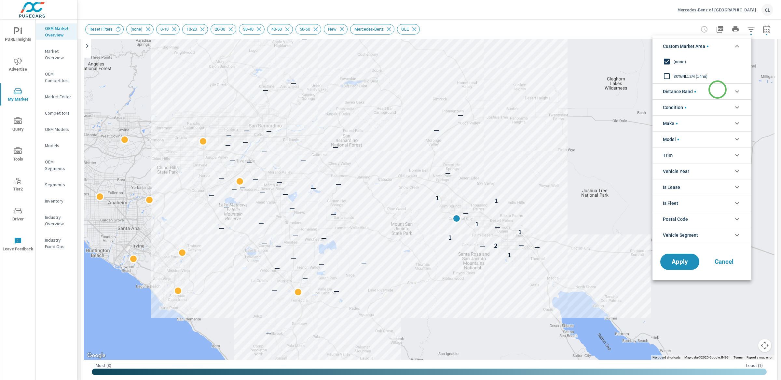
click at [718, 90] on li "Distance Band" at bounding box center [702, 91] width 99 height 16
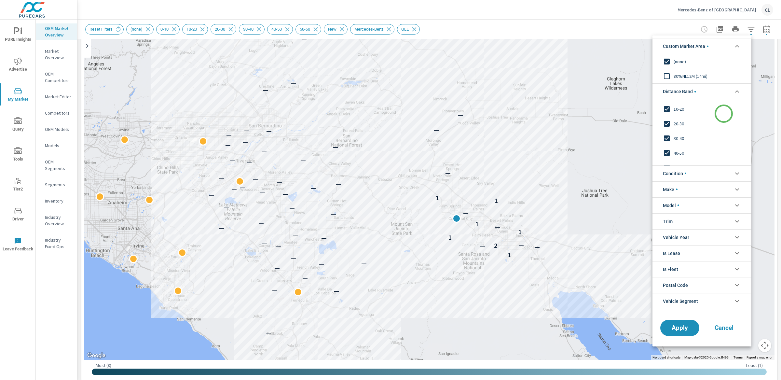
scroll to position [22, 0]
click at [729, 330] on span "Cancel" at bounding box center [724, 328] width 26 height 6
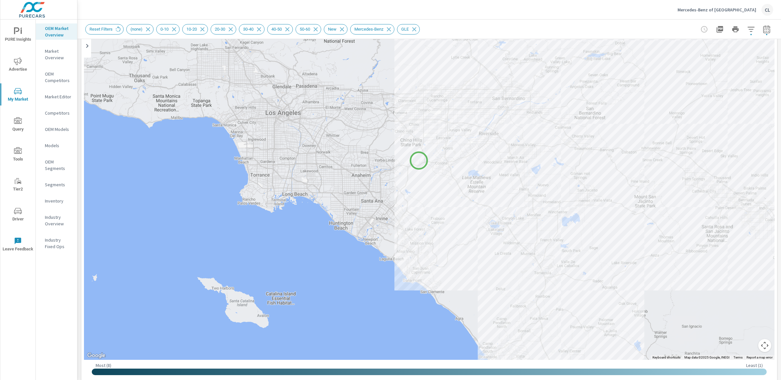
drag, startPoint x: 173, startPoint y: 188, endPoint x: 419, endPoint y: 161, distance: 247.4
click at [419, 161] on div "— — — — — — — — — — — — — — — — — — 1 — — — 2 — — — 1 — 1 — — 1 — — — — — 1 1 —…" at bounding box center [429, 179] width 691 height 362
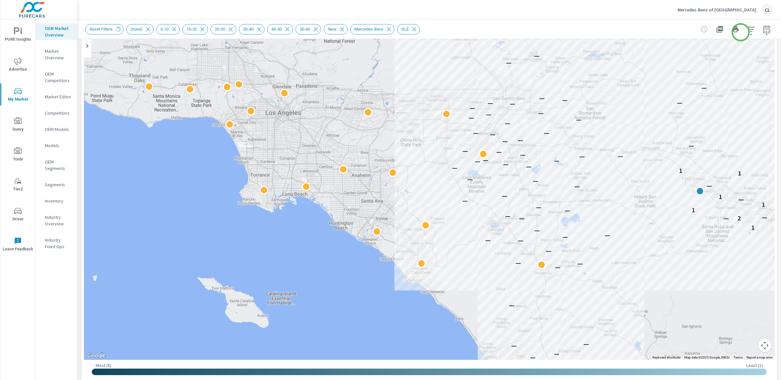
click at [748, 30] on icon "button" at bounding box center [752, 29] width 8 height 8
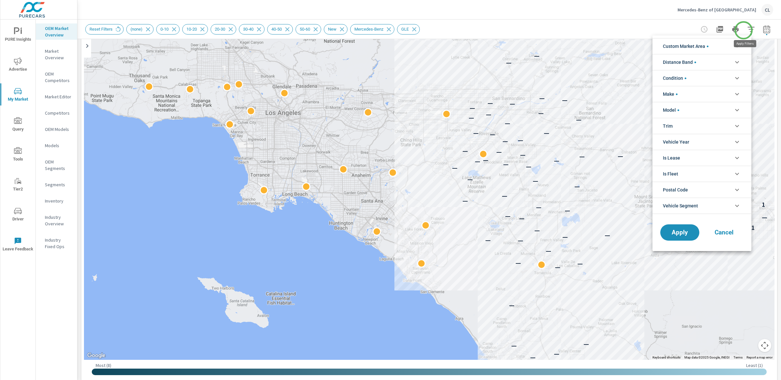
scroll to position [29, 0]
click at [706, 47] on span "Custom Market Area" at bounding box center [686, 46] width 46 height 16
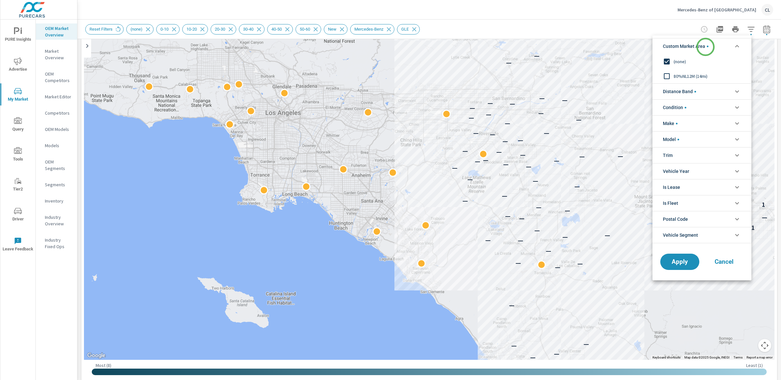
click at [706, 47] on span "Custom Market Area" at bounding box center [686, 46] width 46 height 16
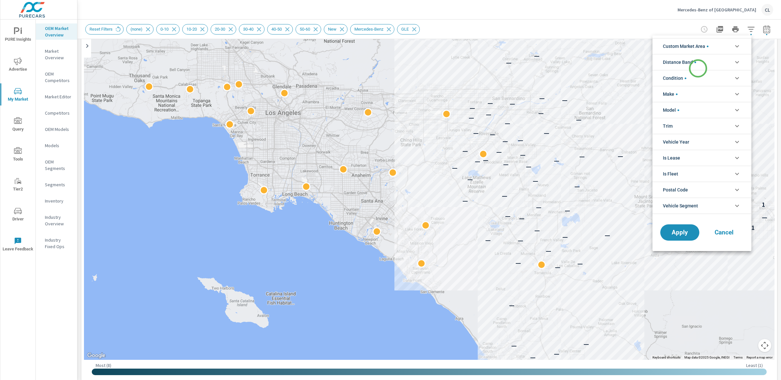
click at [698, 68] on li "Distance Band" at bounding box center [702, 62] width 99 height 16
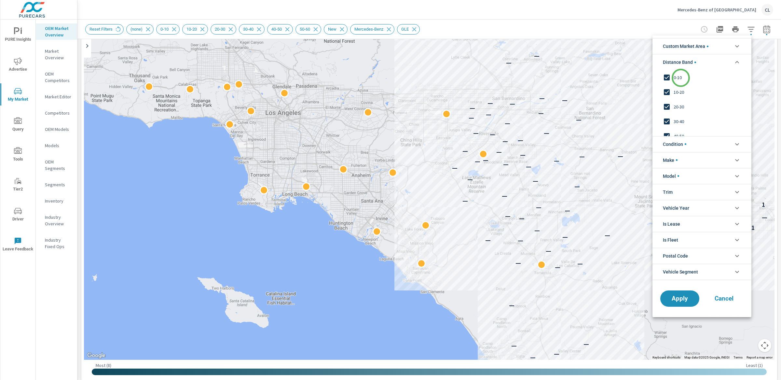
click at [679, 79] on span "0-10" at bounding box center [709, 78] width 71 height 8
click at [675, 98] on div "10-20" at bounding box center [702, 92] width 98 height 15
click at [675, 106] on span "20-30" at bounding box center [709, 107] width 71 height 8
click at [676, 118] on span "30-40" at bounding box center [709, 122] width 71 height 8
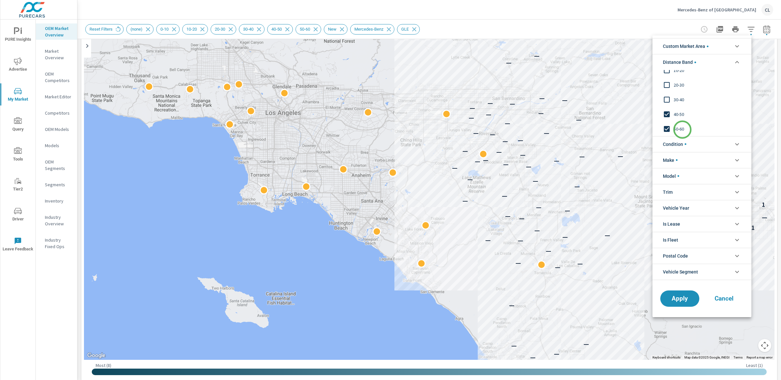
click at [682, 130] on span "50-60" at bounding box center [709, 129] width 71 height 8
click at [677, 112] on span "40-50" at bounding box center [709, 114] width 71 height 8
click at [684, 300] on span "Apply" at bounding box center [680, 298] width 27 height 6
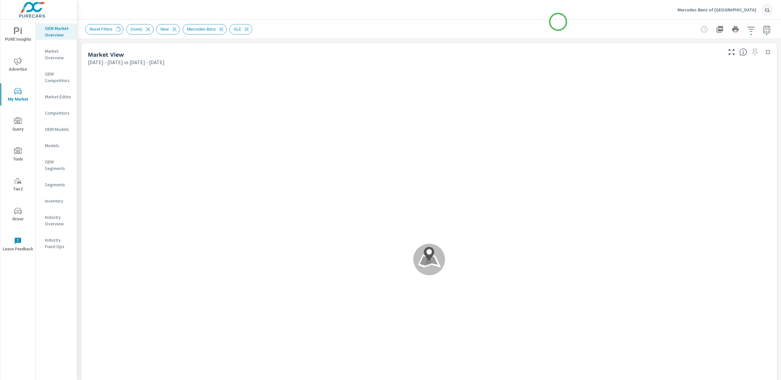
scroll to position [0, 0]
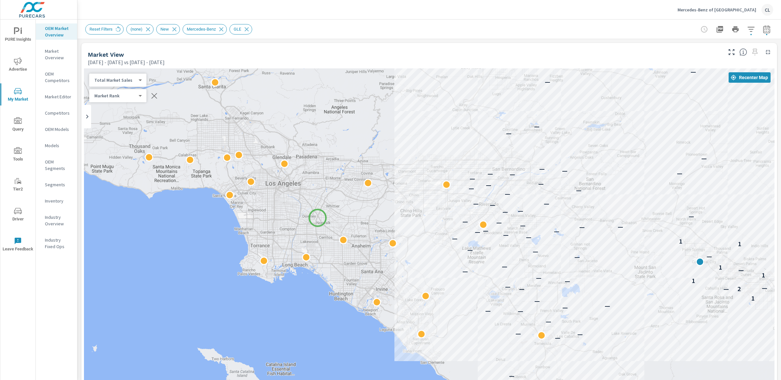
click at [318, 218] on div "— — — — — — — — — — — — — — — — — — 1 — — — 2 — — — 1 — 1 — — 1 — — — — — 1 1 —…" at bounding box center [429, 249] width 691 height 362
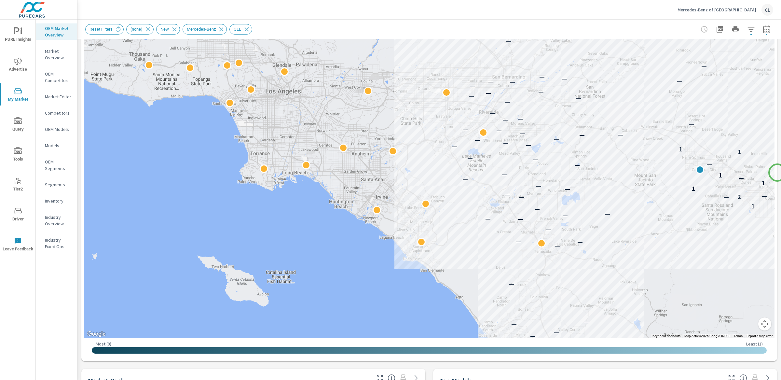
scroll to position [89, 0]
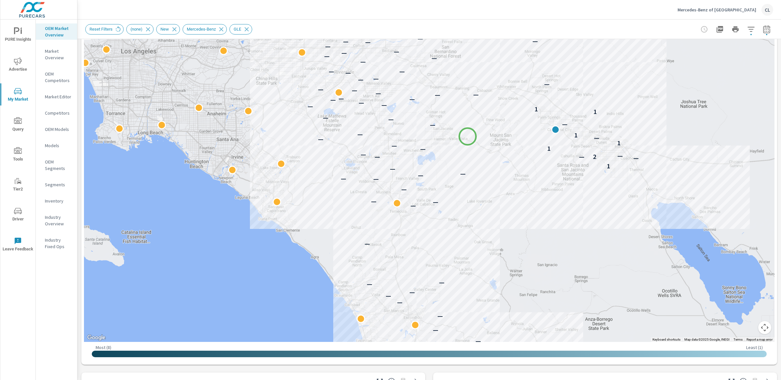
drag, startPoint x: 615, startPoint y: 180, endPoint x: 468, endPoint y: 136, distance: 153.1
click at [468, 136] on div "— — — — — — — — — — — — — — — — — — 1 — — — 2 — — — 1 — 1 — — 1 — — — — — 1 1 —…" at bounding box center [597, 293] width 625 height 352
click at [55, 59] on p "Market Overview" at bounding box center [58, 54] width 27 height 13
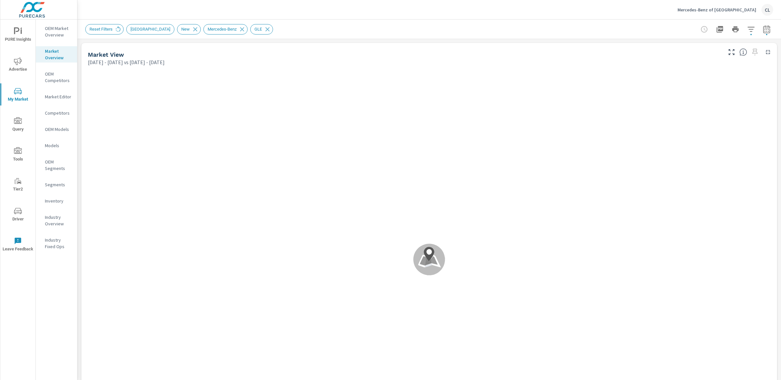
scroll to position [0, 0]
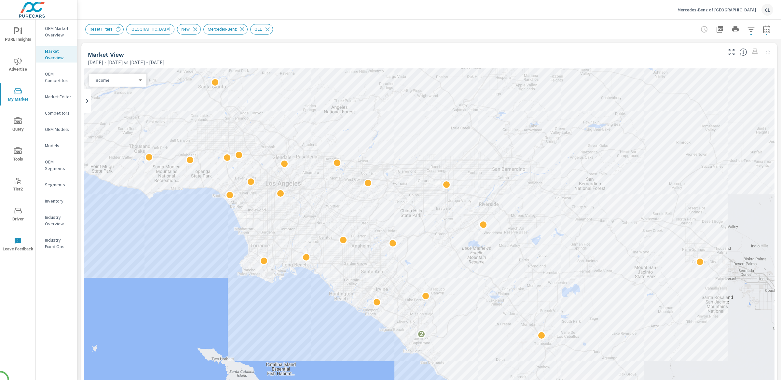
scroll to position [0, 0]
click at [141, 80] on div "Income 2 ​" at bounding box center [117, 80] width 57 height 13
click at [129, 81] on body "PURE Insights Advertise My Market Query Tools Tier2 Driver Leave Feedback OEM M…" at bounding box center [390, 190] width 781 height 380
click at [113, 59] on li "Sales" at bounding box center [115, 59] width 52 height 10
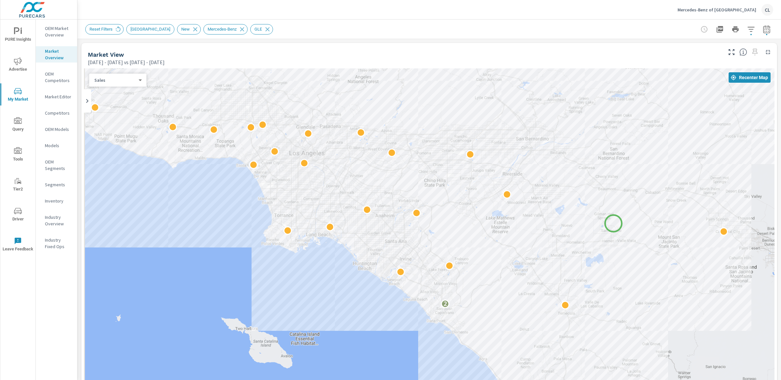
drag, startPoint x: 588, startPoint y: 255, endPoint x: 614, endPoint y: 223, distance: 40.7
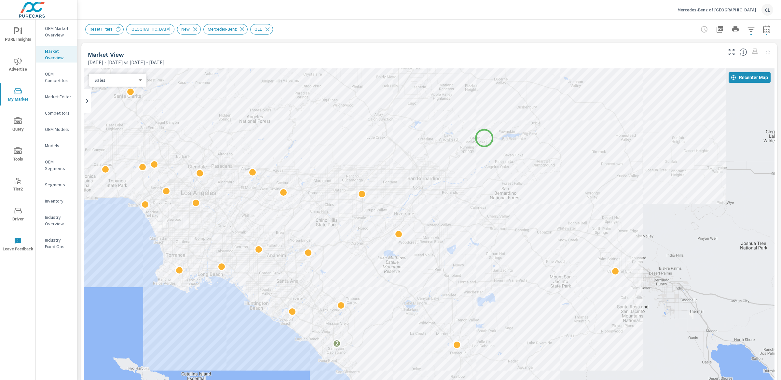
drag, startPoint x: 598, startPoint y: 94, endPoint x: 485, endPoint y: 138, distance: 121.1
click at [485, 138] on div "2" at bounding box center [429, 249] width 691 height 362
click at [266, 29] on icon at bounding box center [268, 29] width 4 height 4
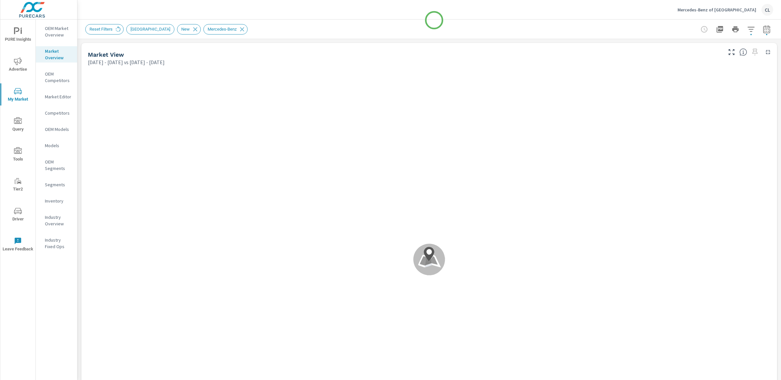
scroll to position [0, 0]
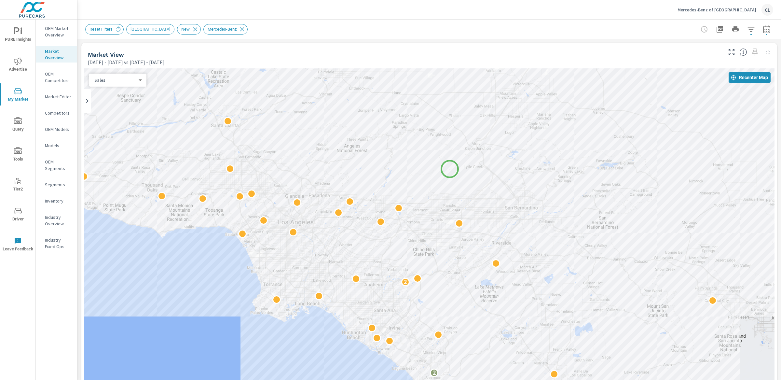
drag, startPoint x: 530, startPoint y: 189, endPoint x: 450, endPoint y: 169, distance: 82.8
click at [450, 169] on div "2 2" at bounding box center [429, 249] width 691 height 362
click at [748, 29] on icon "button" at bounding box center [752, 29] width 8 height 8
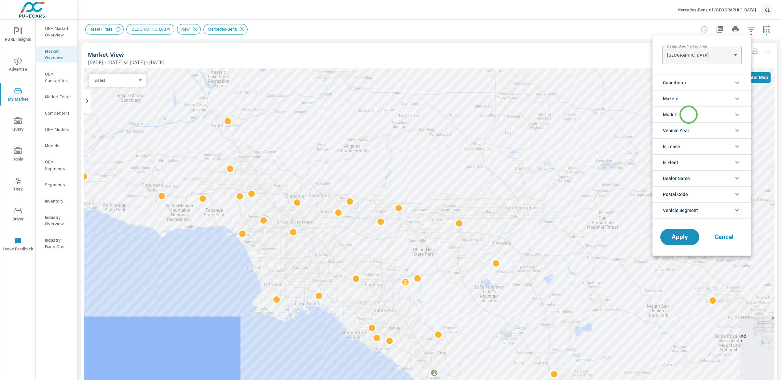
click at [689, 115] on li "Model" at bounding box center [702, 114] width 99 height 16
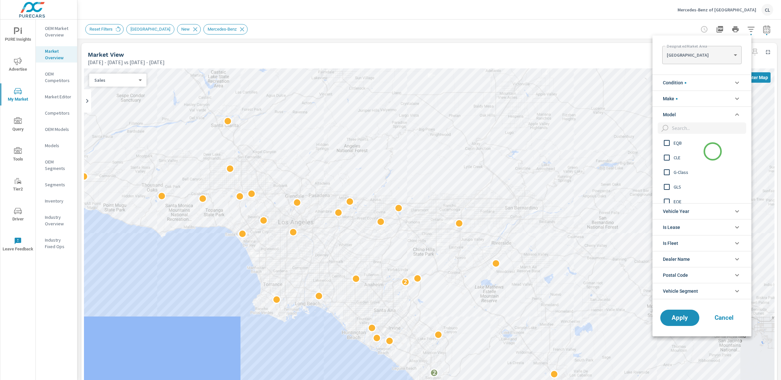
scroll to position [44, 0]
click at [723, 320] on span "Cancel" at bounding box center [724, 318] width 26 height 6
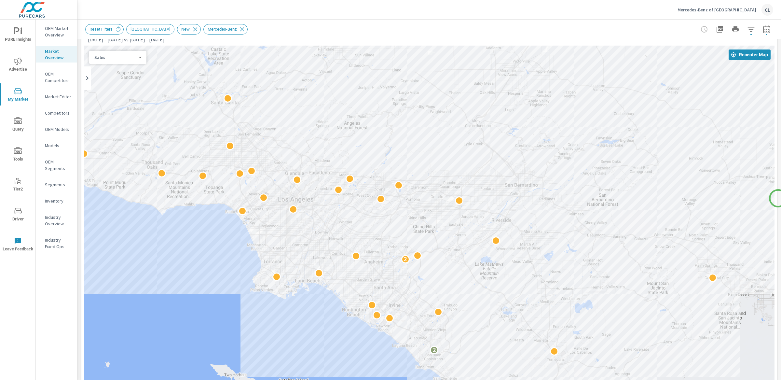
scroll to position [18, 0]
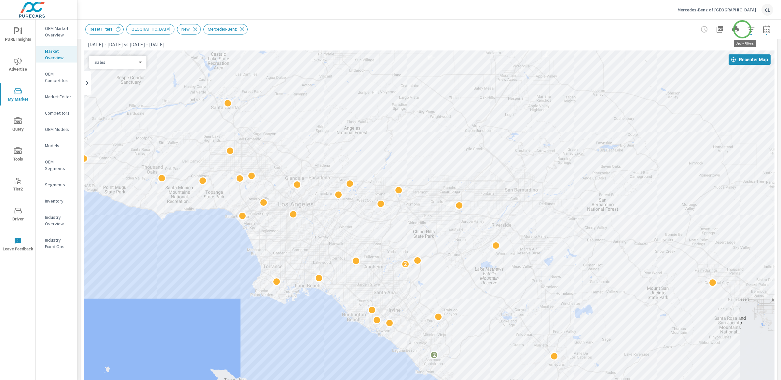
click at [748, 29] on icon "button" at bounding box center [752, 29] width 8 height 8
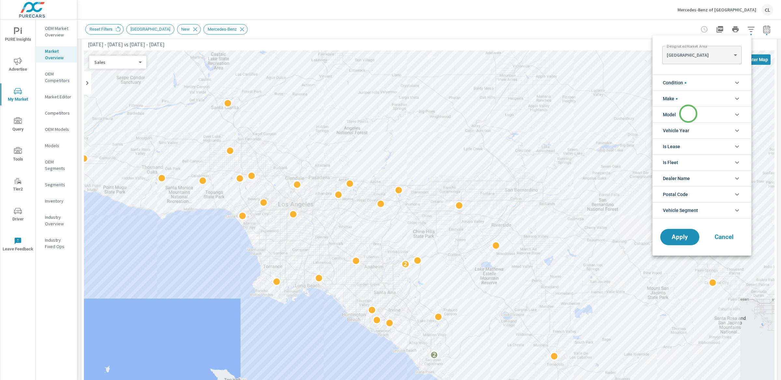
click at [688, 113] on li "Model" at bounding box center [702, 114] width 99 height 16
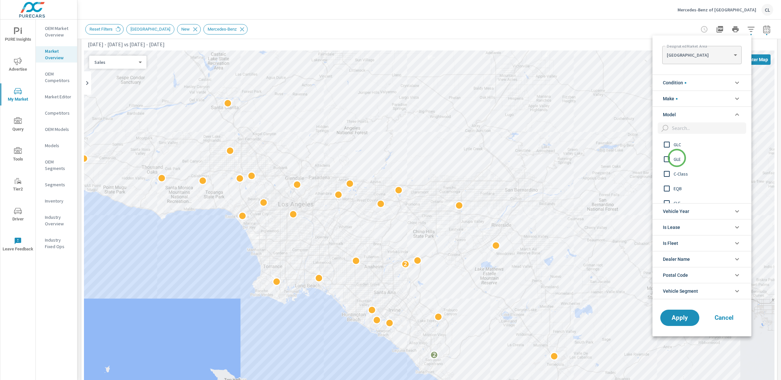
click at [677, 158] on span "GLE" at bounding box center [709, 159] width 71 height 8
click at [678, 165] on span "S-Class" at bounding box center [709, 163] width 71 height 8
click at [678, 317] on span "Apply" at bounding box center [680, 318] width 27 height 6
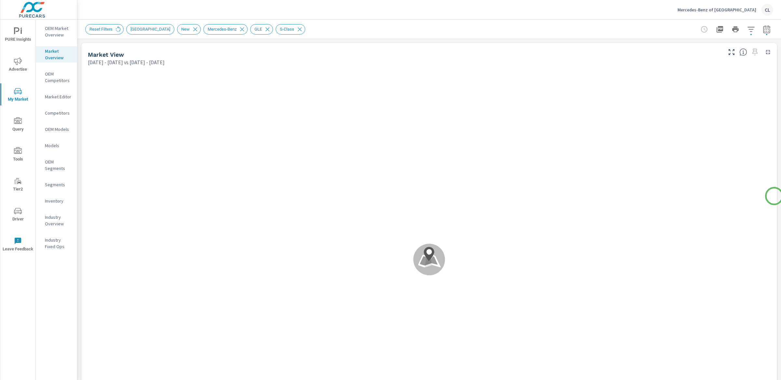
scroll to position [0, 0]
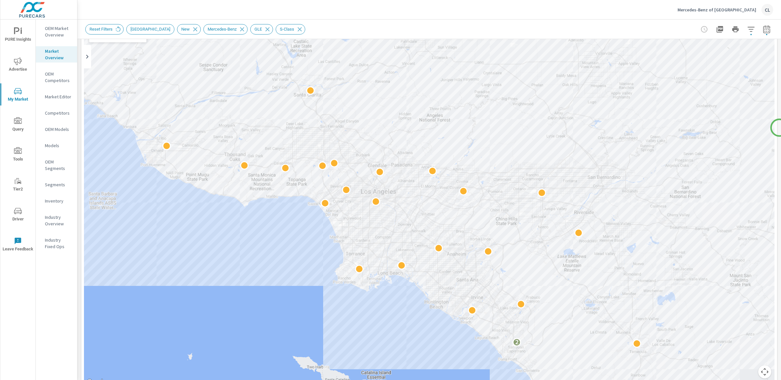
scroll to position [47, 0]
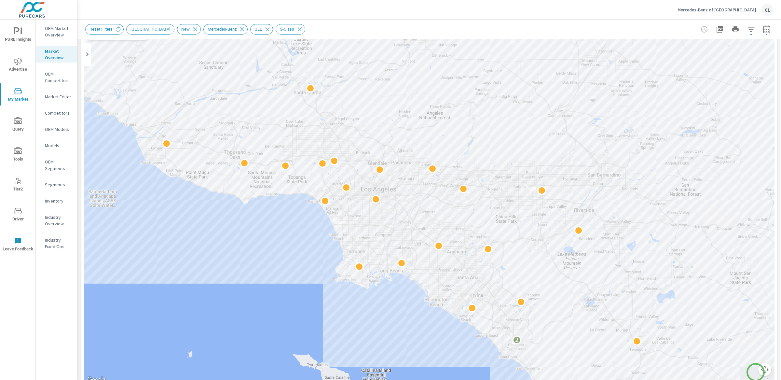
click at [759, 372] on button "Map camera controls" at bounding box center [765, 369] width 13 height 13
click at [746, 339] on button "Zoom in" at bounding box center [748, 337] width 13 height 13
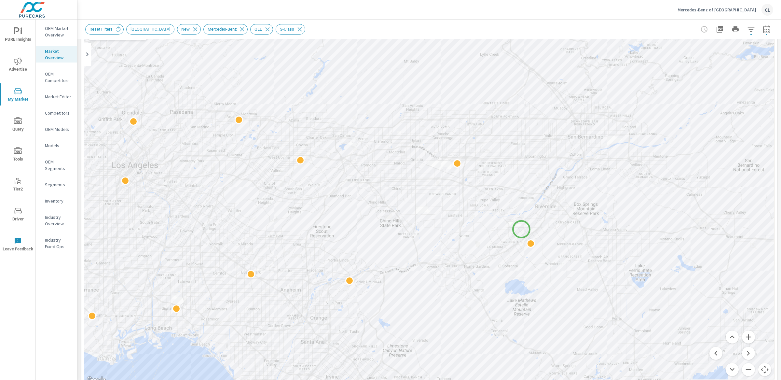
drag, startPoint x: 728, startPoint y: 236, endPoint x: 521, endPoint y: 229, distance: 207.5
click at [521, 229] on div "2" at bounding box center [549, 368] width 625 height 352
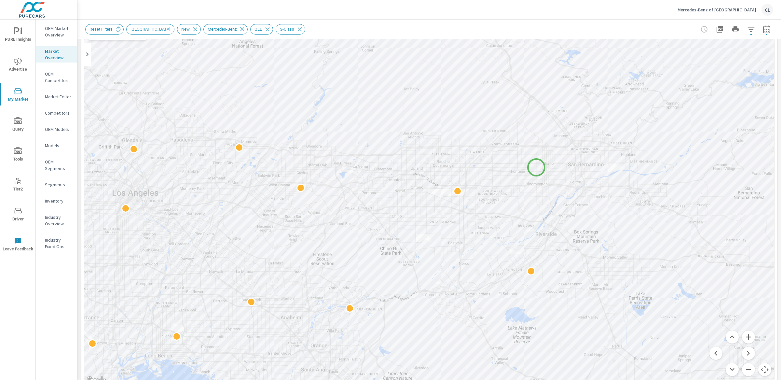
drag, startPoint x: 534, startPoint y: 137, endPoint x: 537, endPoint y: 167, distance: 30.1
click at [537, 167] on div "2" at bounding box center [429, 203] width 691 height 362
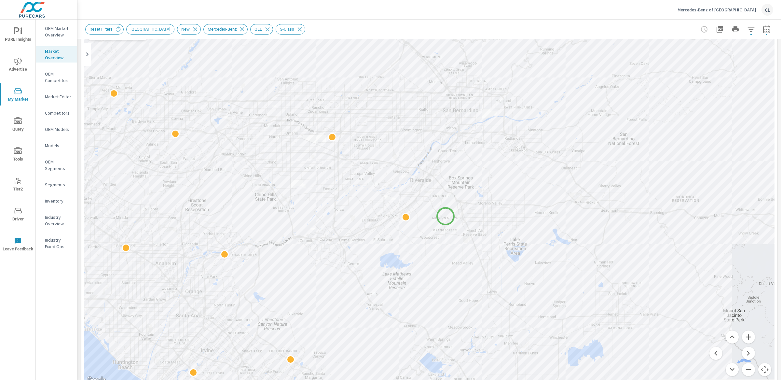
drag, startPoint x: 572, startPoint y: 272, endPoint x: 446, endPoint y: 216, distance: 137.9
click at [446, 216] on div "2" at bounding box center [616, 325] width 625 height 352
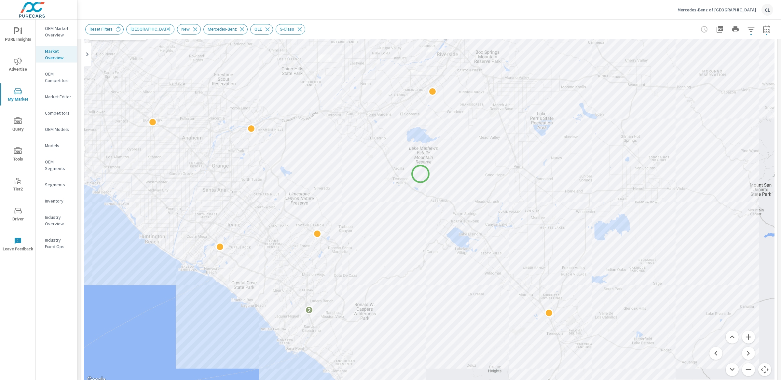
drag, startPoint x: 393, startPoint y: 307, endPoint x: 421, endPoint y: 174, distance: 135.7
click at [421, 174] on div "2" at bounding box center [429, 203] width 691 height 362
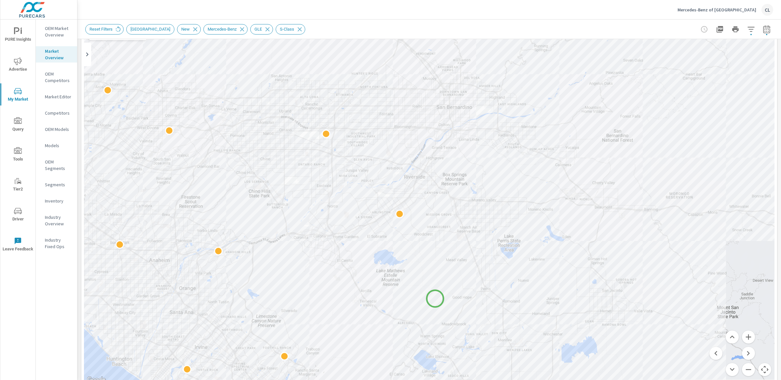
drag, startPoint x: 469, startPoint y: 175, endPoint x: 434, endPoint y: 305, distance: 135.1
click at [434, 305] on div "2" at bounding box center [429, 203] width 691 height 362
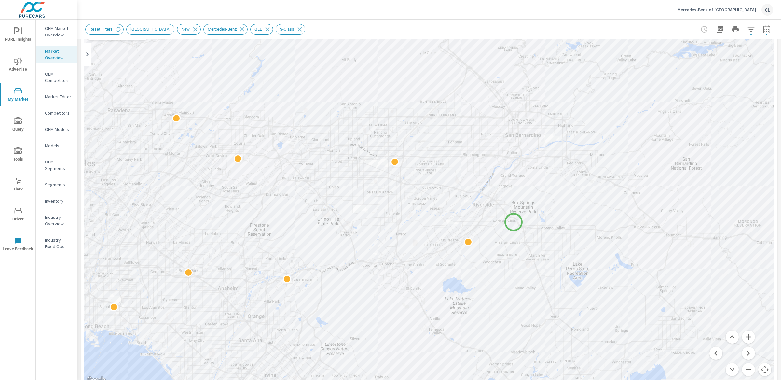
drag, startPoint x: 442, startPoint y: 199, endPoint x: 514, endPoint y: 222, distance: 75.3
click at [514, 222] on div "2" at bounding box center [429, 203] width 691 height 362
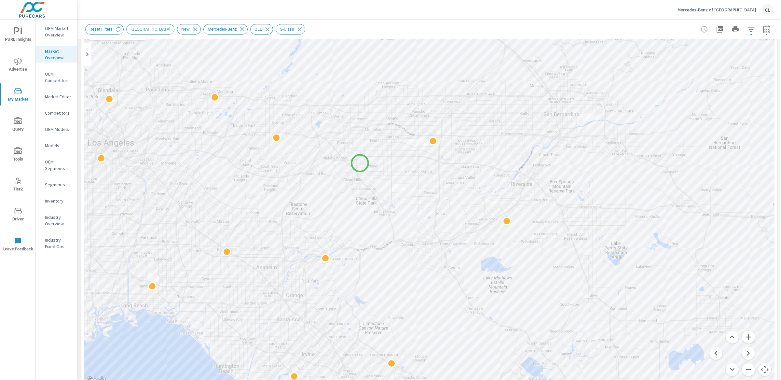
drag, startPoint x: 320, startPoint y: 184, endPoint x: 360, endPoint y: 163, distance: 45.6
click at [360, 163] on div "2" at bounding box center [429, 203] width 691 height 362
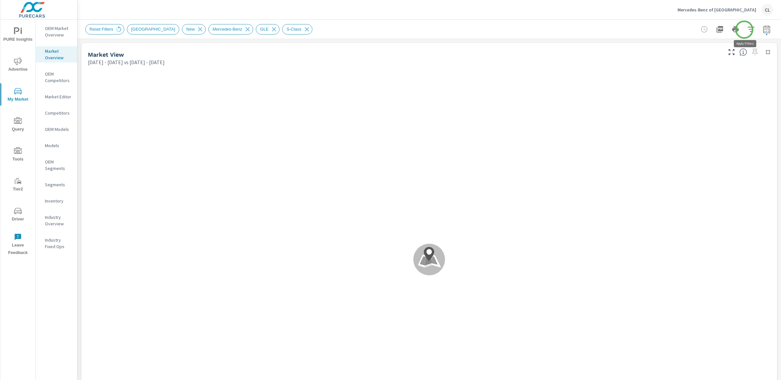
click at [748, 29] on icon "button" at bounding box center [752, 29] width 8 height 8
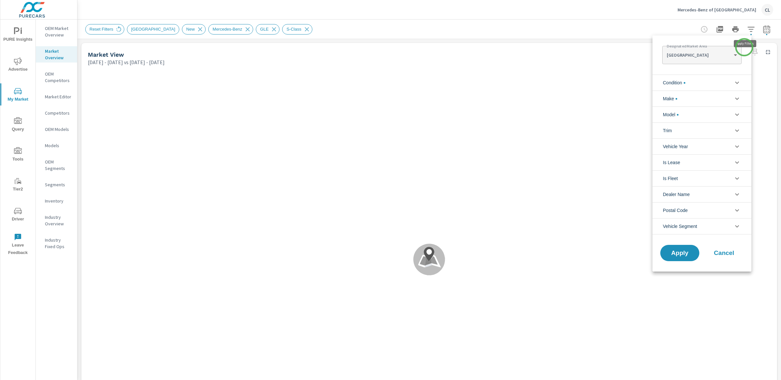
scroll to position [29, 0]
click at [692, 119] on li "Model" at bounding box center [702, 114] width 99 height 16
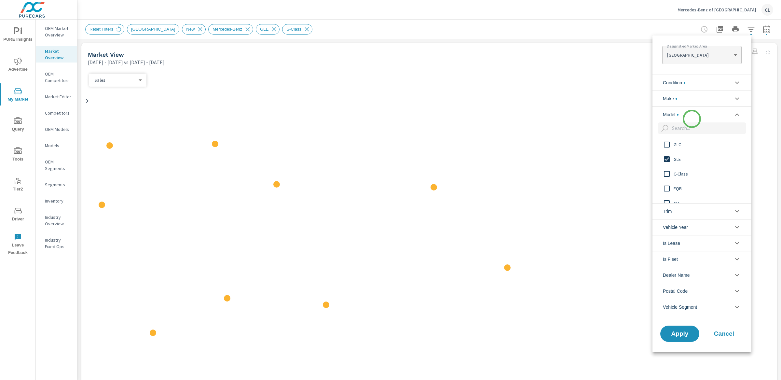
scroll to position [0, 0]
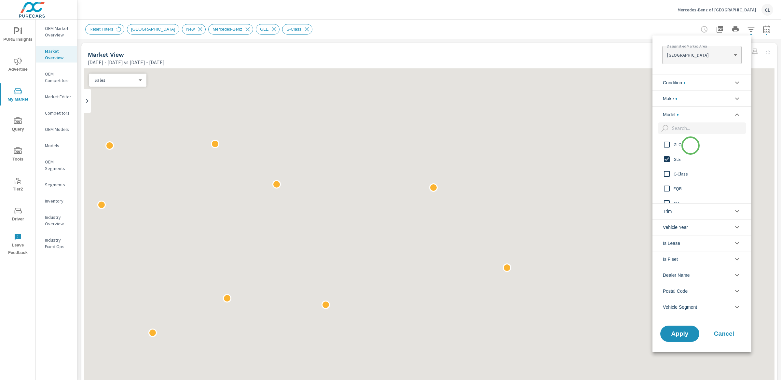
click at [680, 159] on span "GLE" at bounding box center [709, 159] width 71 height 8
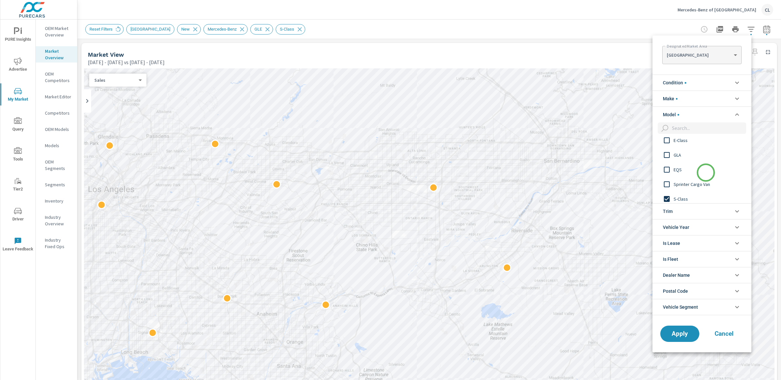
scroll to position [158, 0]
click at [678, 163] on span "S-Class" at bounding box center [709, 163] width 71 height 8
click at [697, 127] on input "filter options" at bounding box center [708, 127] width 77 height 11
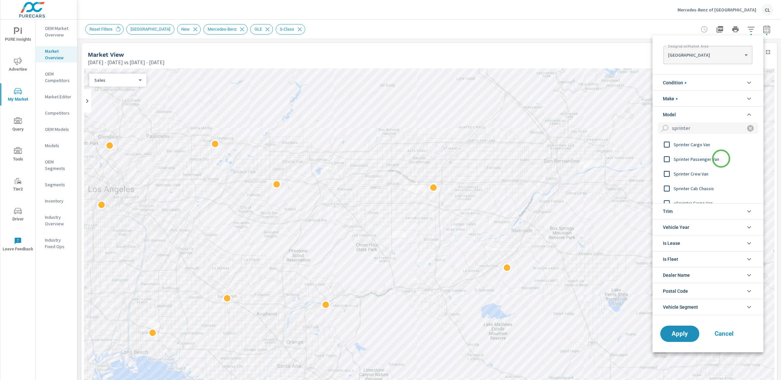
scroll to position [7, 0]
type input "sprinter"
click at [685, 196] on span "eSprinter Cargo Van" at bounding box center [709, 196] width 71 height 8
click at [680, 333] on span "Apply" at bounding box center [680, 334] width 27 height 6
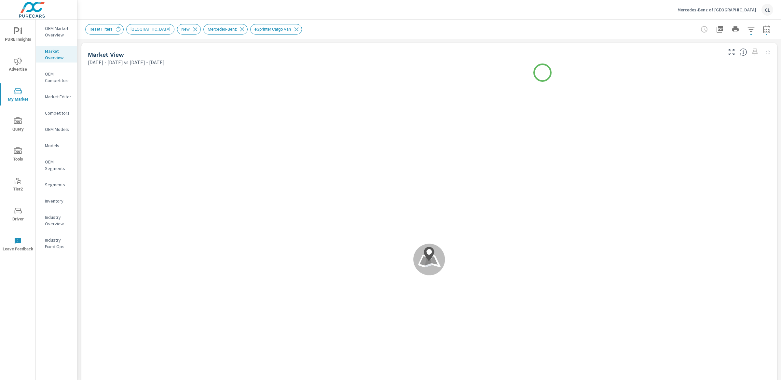
scroll to position [0, 0]
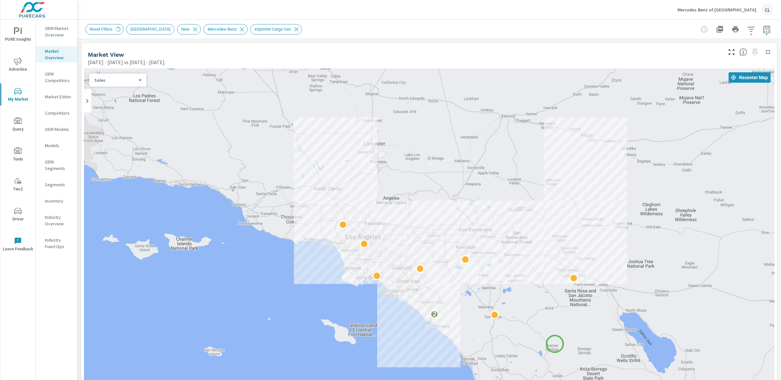
drag, startPoint x: 583, startPoint y: 337, endPoint x: 556, endPoint y: 344, distance: 27.8
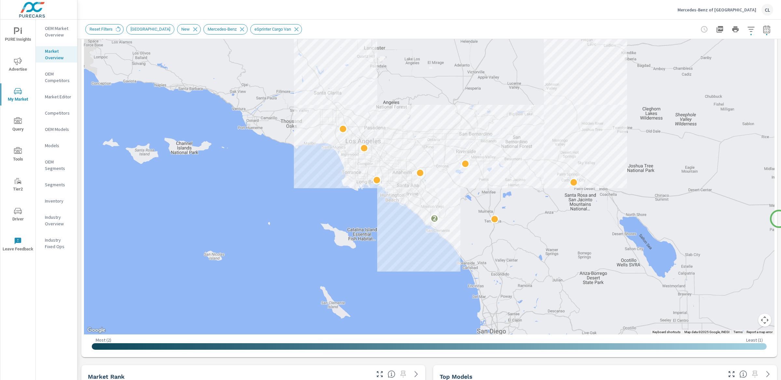
scroll to position [90, 0]
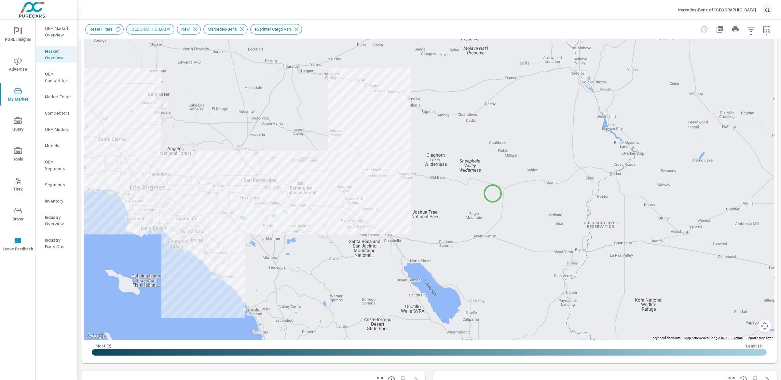
drag, startPoint x: 710, startPoint y: 152, endPoint x: 493, endPoint y: 193, distance: 220.5
click at [493, 193] on div "2" at bounding box center [429, 159] width 691 height 362
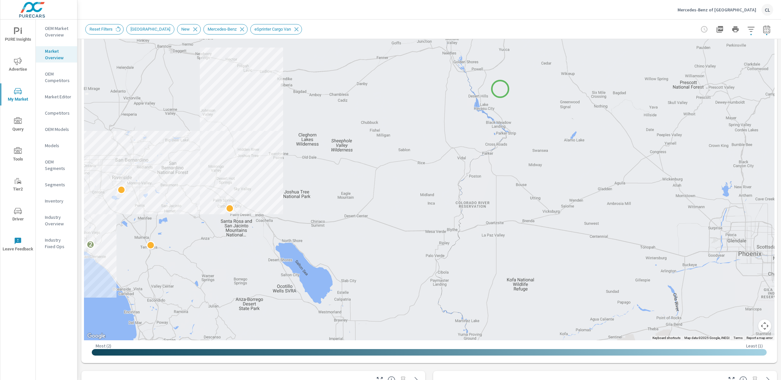
drag, startPoint x: 630, startPoint y: 108, endPoint x: 500, endPoint y: 86, distance: 132.8
click at [500, 86] on div "2" at bounding box center [429, 159] width 691 height 362
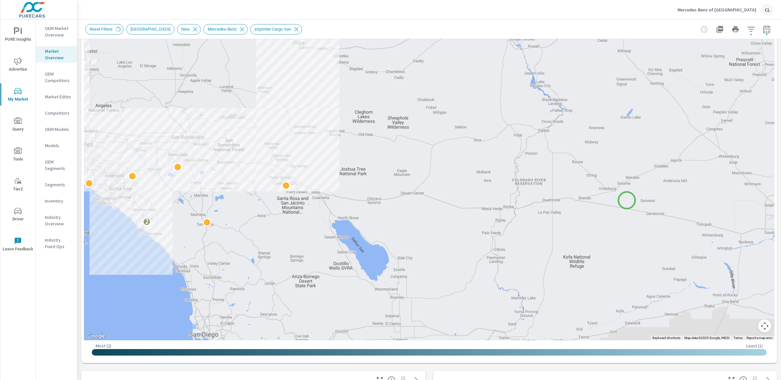
drag, startPoint x: 570, startPoint y: 218, endPoint x: 627, endPoint y: 200, distance: 60.3
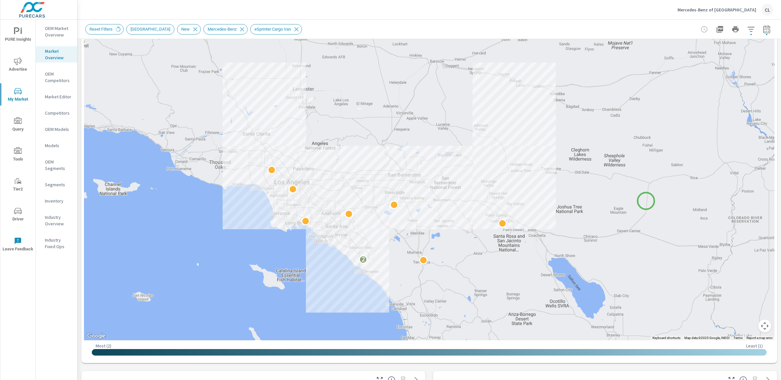
drag, startPoint x: 427, startPoint y: 162, endPoint x: 647, endPoint y: 202, distance: 223.4
click at [761, 328] on button "Map camera controls" at bounding box center [765, 325] width 13 height 13
click at [743, 295] on button "Zoom in" at bounding box center [748, 293] width 13 height 13
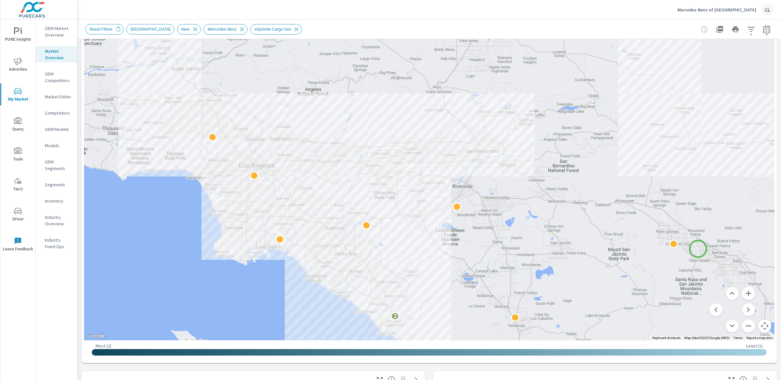
drag, startPoint x: 594, startPoint y: 291, endPoint x: 698, endPoint y: 249, distance: 113.2
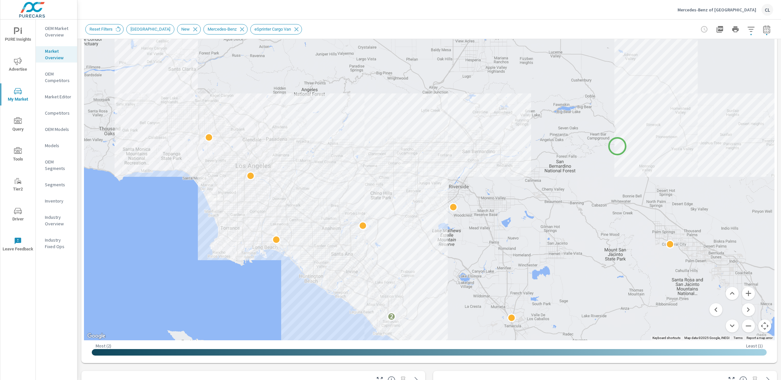
drag, startPoint x: 622, startPoint y: 146, endPoint x: 618, endPoint y: 146, distance: 4.6
click at [618, 146] on div "2" at bounding box center [429, 159] width 691 height 362
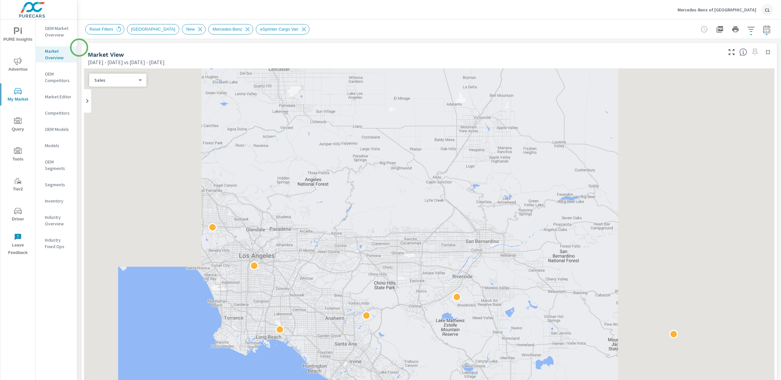
scroll to position [0, 0]
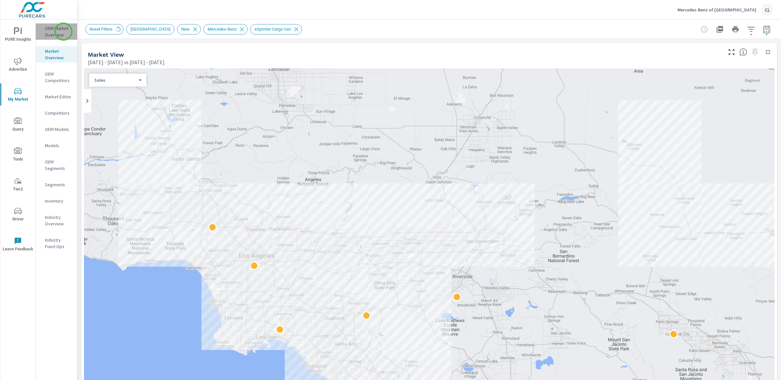
click at [63, 32] on p "OEM Market Overview" at bounding box center [58, 31] width 27 height 13
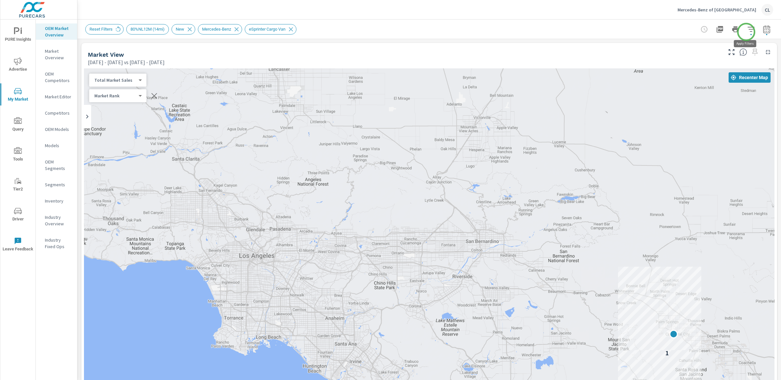
click at [748, 31] on icon "button" at bounding box center [752, 29] width 8 height 8
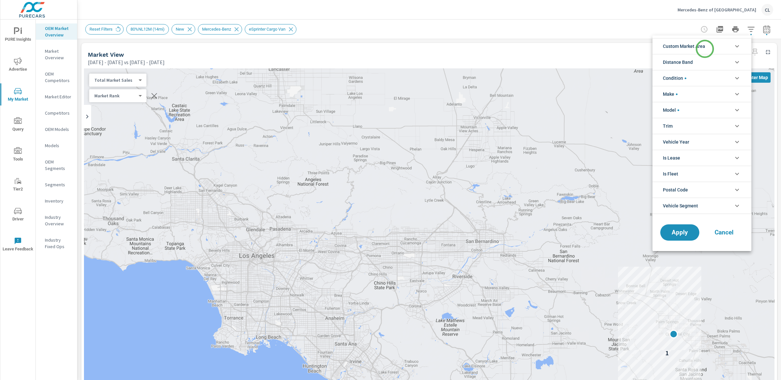
click at [705, 48] on span "Custom Market Area" at bounding box center [684, 46] width 42 height 16
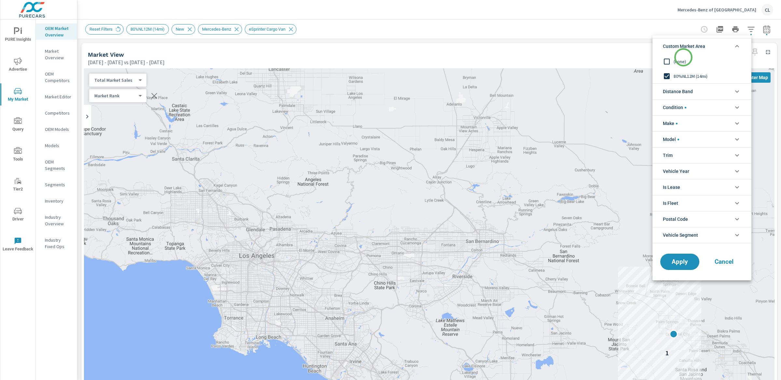
click at [683, 58] on span "(none)" at bounding box center [709, 62] width 71 height 8
click at [677, 265] on span "Apply" at bounding box center [680, 262] width 27 height 6
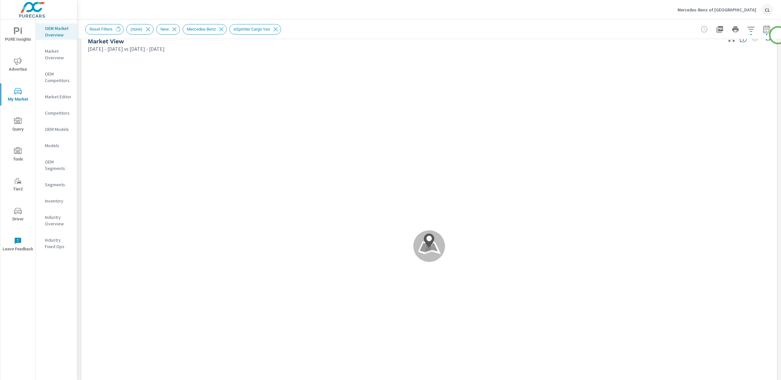
scroll to position [10, 0]
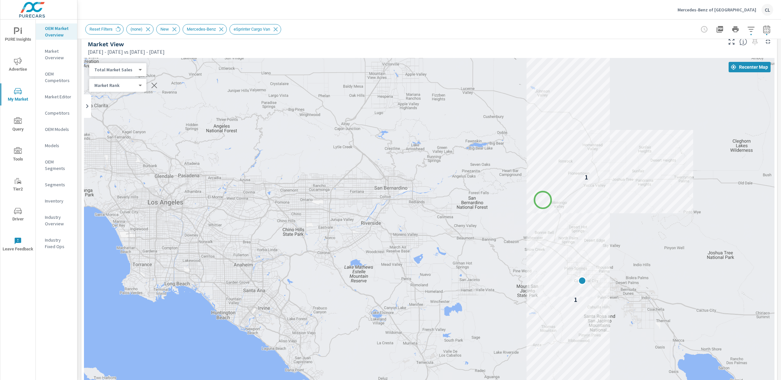
drag, startPoint x: 636, startPoint y: 243, endPoint x: 539, endPoint y: 212, distance: 102.3
click at [542, 200] on div "1 1" at bounding box center [650, 372] width 625 height 352
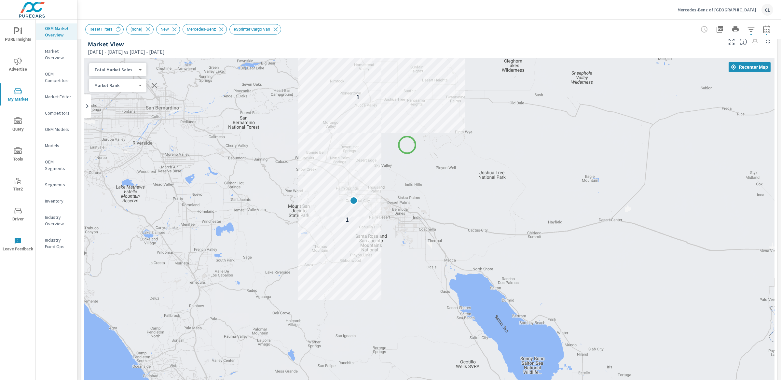
drag, startPoint x: 637, startPoint y: 225, endPoint x: 436, endPoint y: 178, distance: 205.8
click at [436, 178] on div "1 1" at bounding box center [429, 239] width 691 height 362
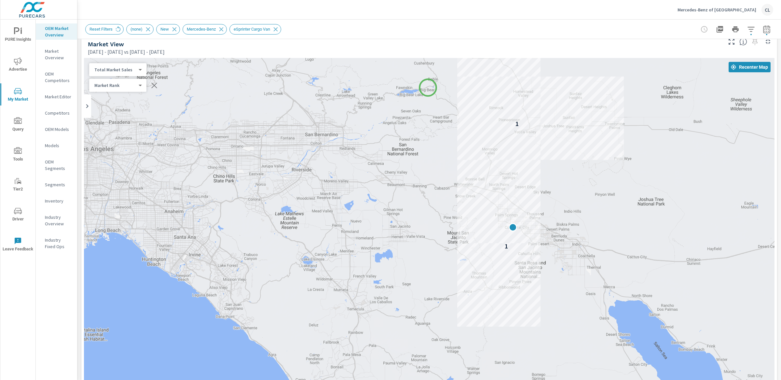
drag, startPoint x: 333, startPoint y: 113, endPoint x: 428, endPoint y: 88, distance: 98.1
click at [428, 88] on div "1 1" at bounding box center [429, 239] width 691 height 362
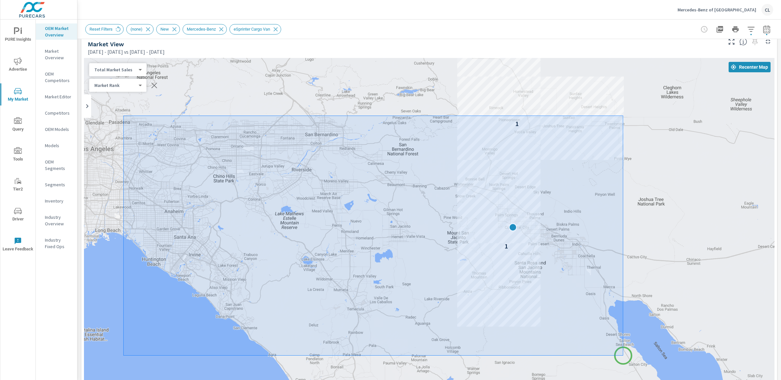
drag, startPoint x: 123, startPoint y: 116, endPoint x: 624, endPoint y: 356, distance: 554.7
click at [624, 356] on div at bounding box center [390, 190] width 781 height 380
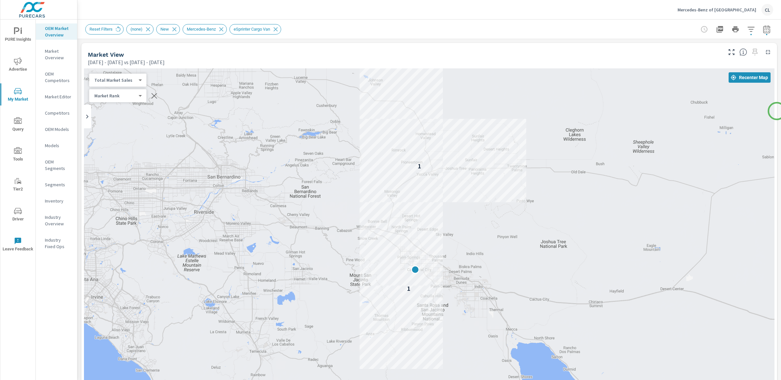
scroll to position [64, 0]
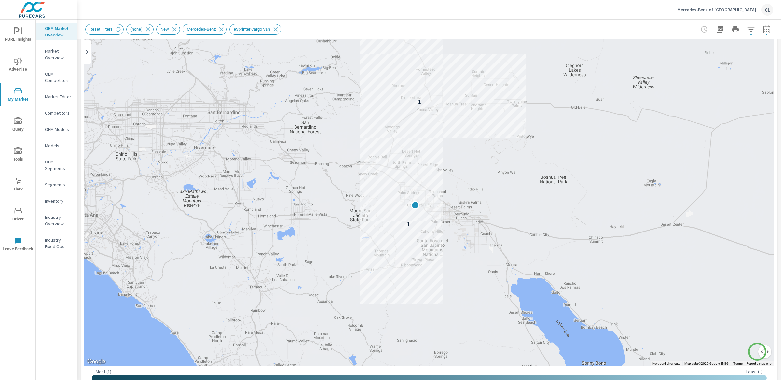
click at [759, 352] on button "Map camera controls" at bounding box center [765, 351] width 13 height 13
click at [744, 348] on button "Zoom out" at bounding box center [748, 351] width 13 height 13
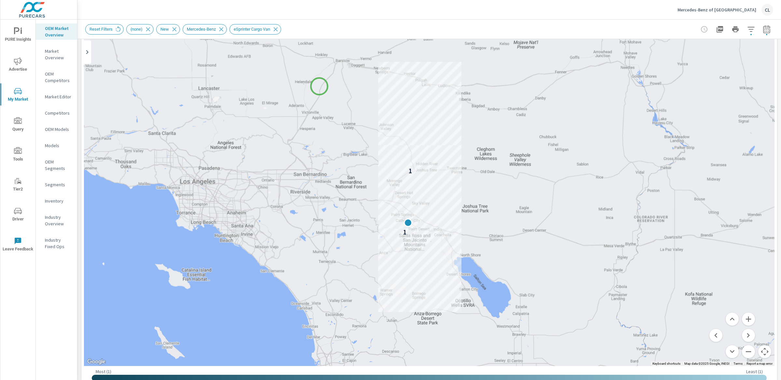
drag, startPoint x: 336, startPoint y: 60, endPoint x: 319, endPoint y: 86, distance: 30.7
click at [319, 86] on div "1 1" at bounding box center [429, 185] width 691 height 362
click at [748, 30] on icon "button" at bounding box center [752, 29] width 8 height 8
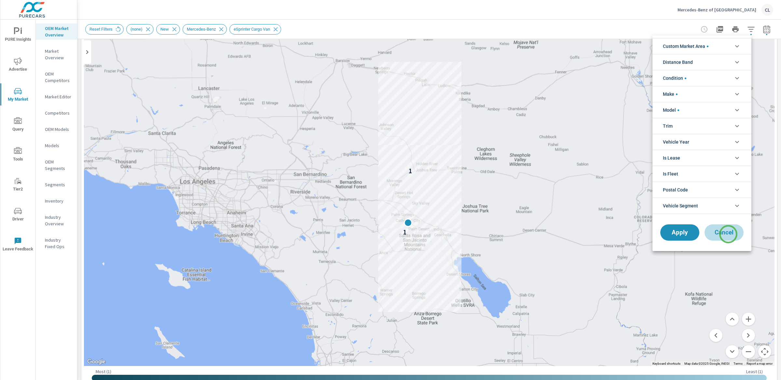
click at [729, 234] on span "Cancel" at bounding box center [724, 233] width 26 height 6
